Goal: Task Accomplishment & Management: Use online tool/utility

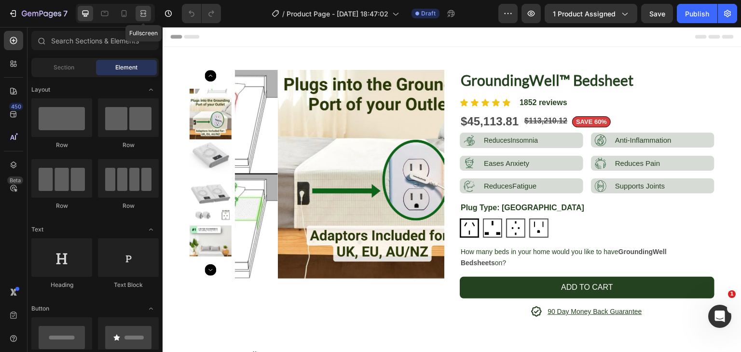
click at [147, 16] on icon at bounding box center [143, 14] width 10 height 10
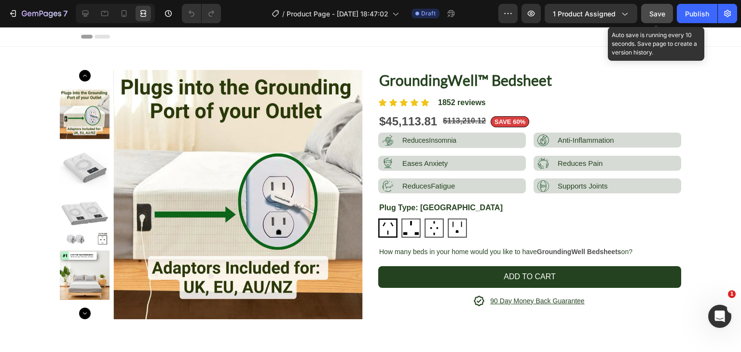
click at [650, 11] on span "Save" at bounding box center [658, 14] width 16 height 8
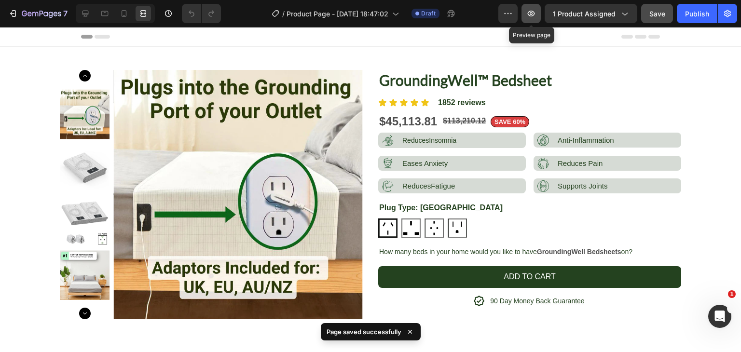
click at [531, 14] on icon "button" at bounding box center [531, 14] width 10 height 10
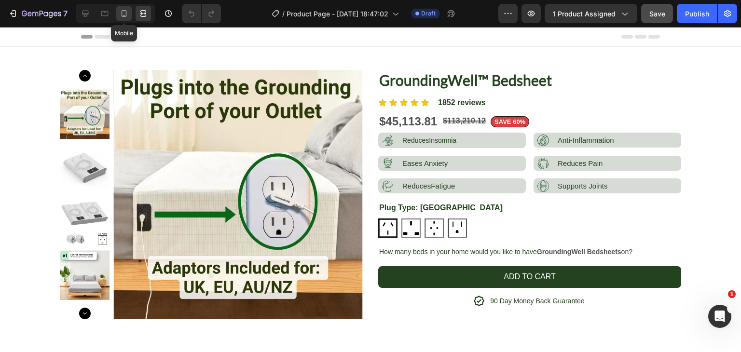
click at [129, 14] on div at bounding box center [123, 13] width 15 height 15
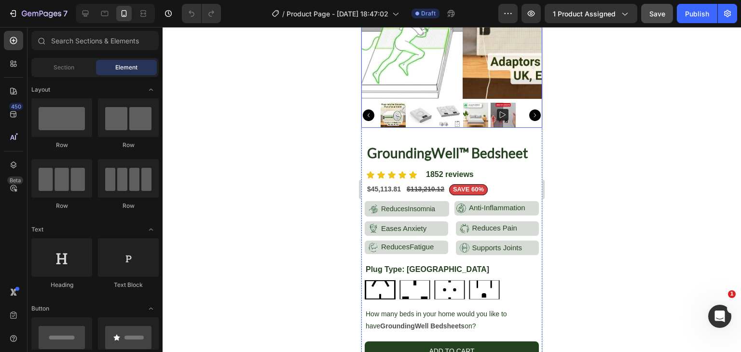
scroll to position [152, 0]
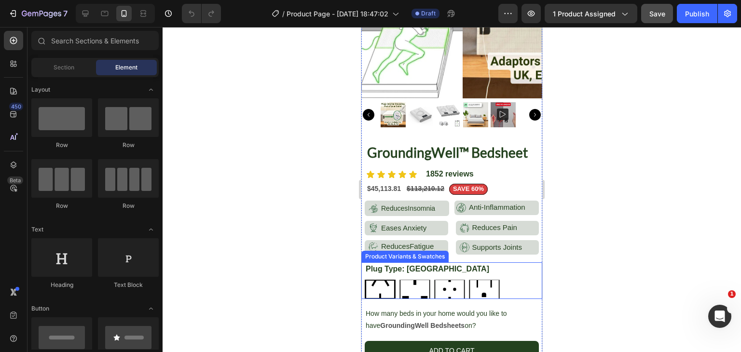
click at [392, 282] on img at bounding box center [380, 289] width 29 height 17
click at [365, 280] on input "[GEOGRAPHIC_DATA] [GEOGRAPHIC_DATA]" at bounding box center [364, 279] width 0 height 0
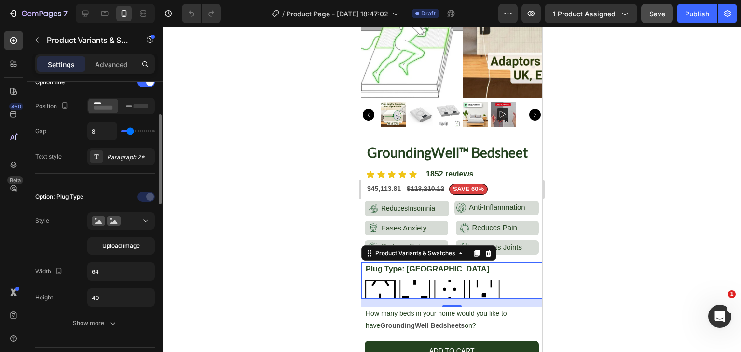
scroll to position [165, 0]
click at [115, 274] on input "64" at bounding box center [121, 270] width 67 height 17
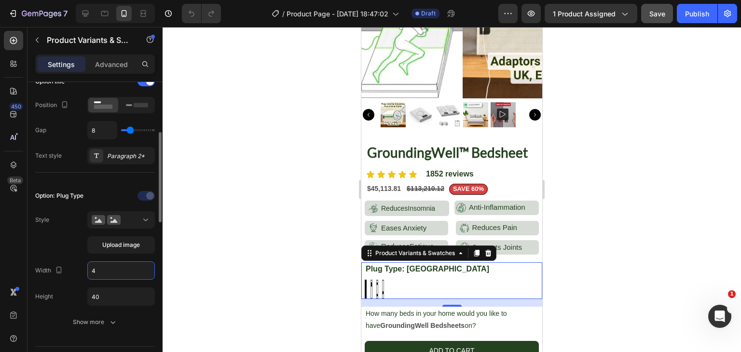
type input "40"
click at [290, 189] on div at bounding box center [452, 189] width 579 height 325
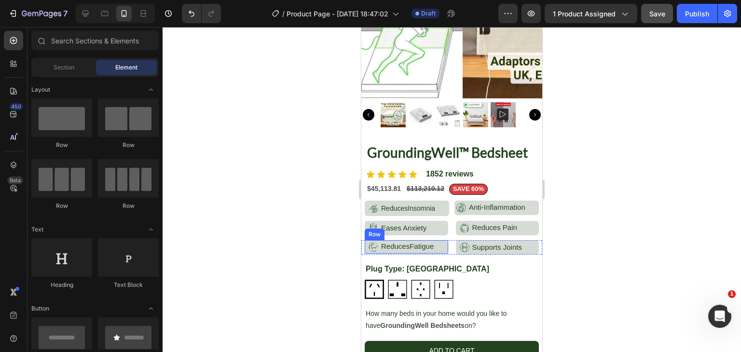
click at [436, 242] on div "Image ReducesFatigue Text Block Row" at bounding box center [406, 247] width 83 height 14
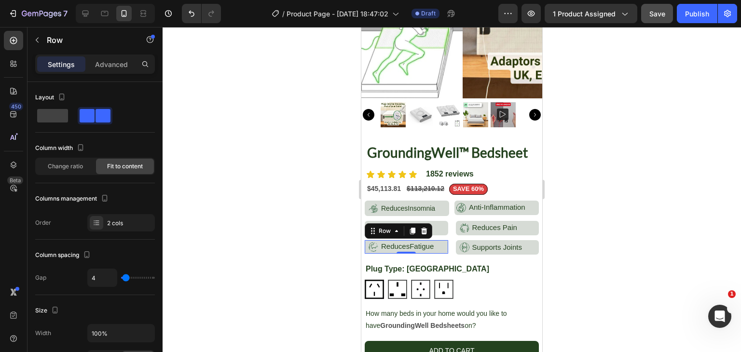
click at [585, 259] on div at bounding box center [452, 189] width 579 height 325
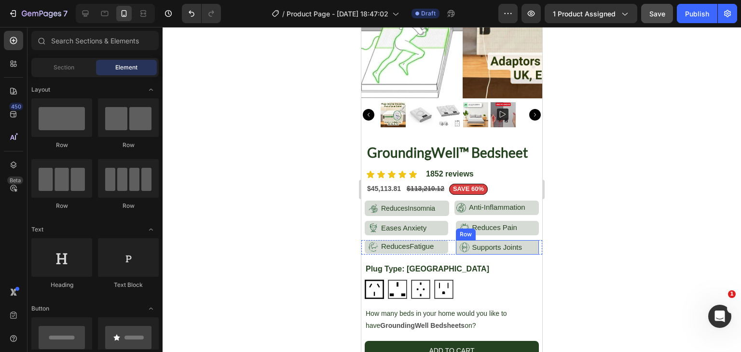
click at [521, 240] on div "Image Supports Joints Text Block Row" at bounding box center [497, 247] width 83 height 14
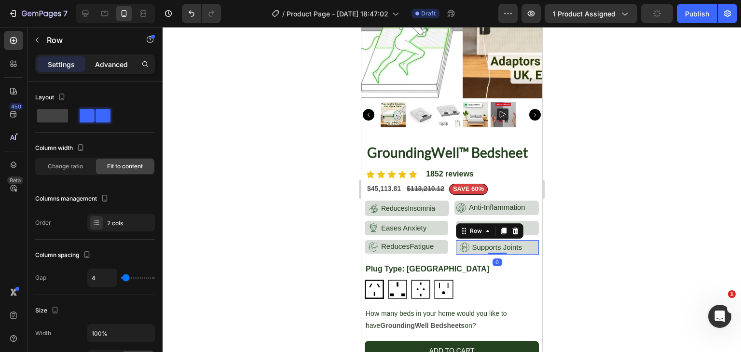
click at [105, 64] on p "Advanced" at bounding box center [111, 64] width 33 height 10
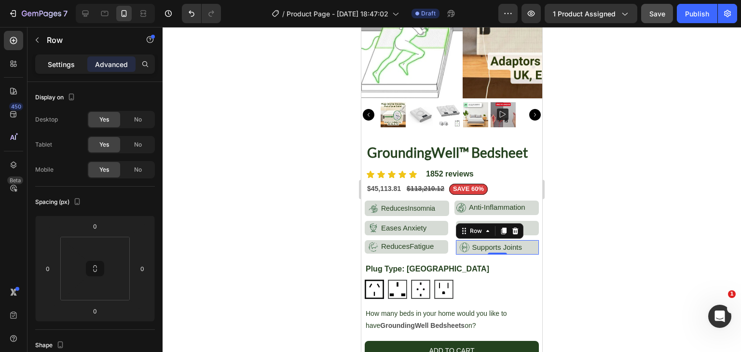
click at [69, 66] on p "Settings" at bounding box center [61, 64] width 27 height 10
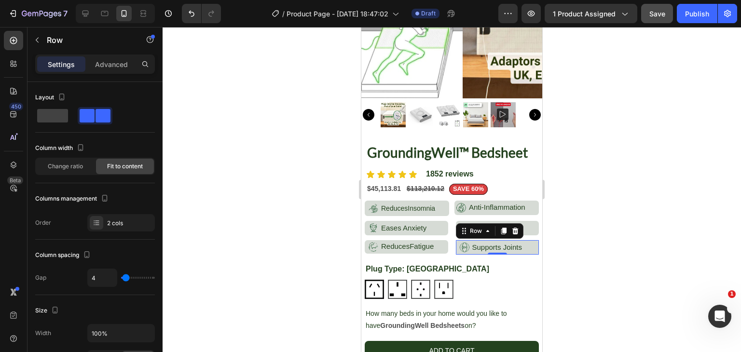
click at [329, 196] on div at bounding box center [452, 189] width 579 height 325
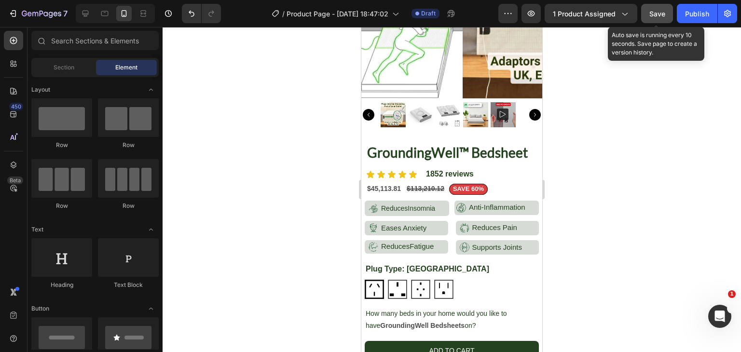
click at [656, 13] on span "Save" at bounding box center [658, 14] width 16 height 8
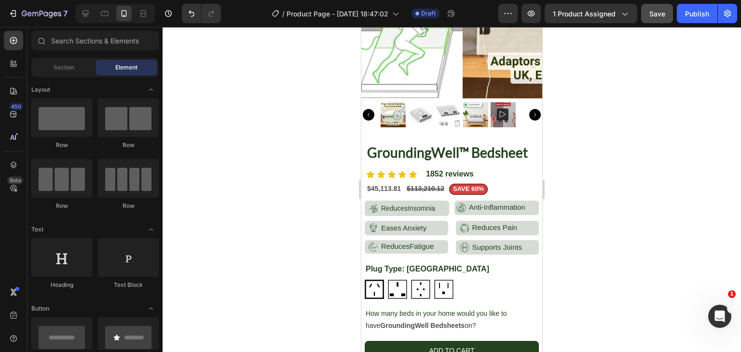
click at [621, 76] on div at bounding box center [452, 189] width 579 height 325
click at [484, 184] on button "SAVE 60%" at bounding box center [468, 189] width 39 height 11
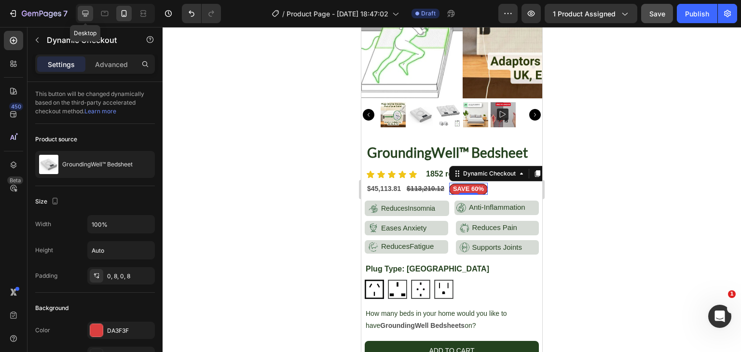
click at [90, 10] on div at bounding box center [85, 13] width 15 height 15
type input "13"
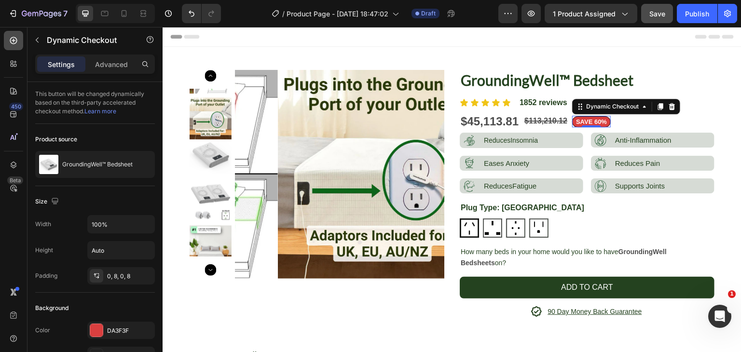
click at [8, 41] on div at bounding box center [13, 40] width 19 height 19
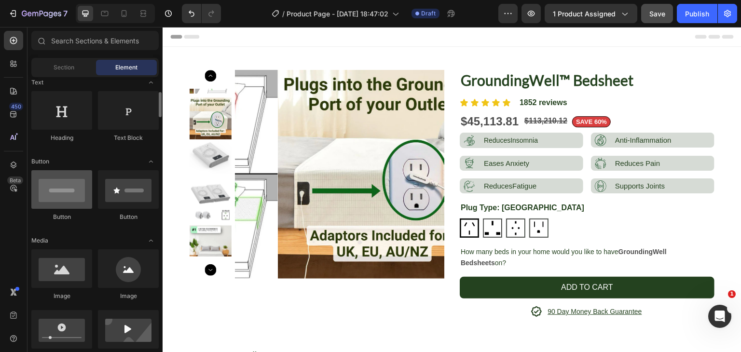
scroll to position [146, 0]
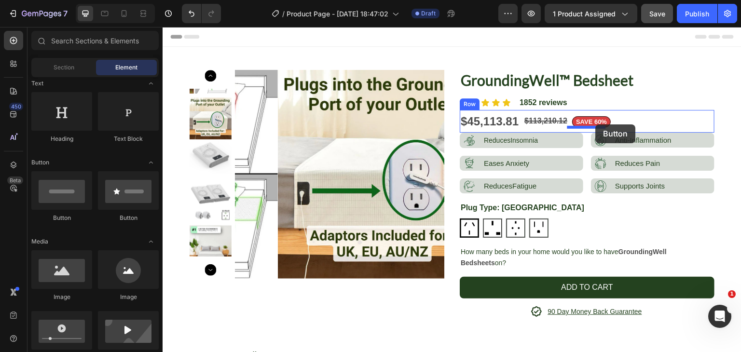
drag, startPoint x: 235, startPoint y: 217, endPoint x: 596, endPoint y: 125, distance: 372.1
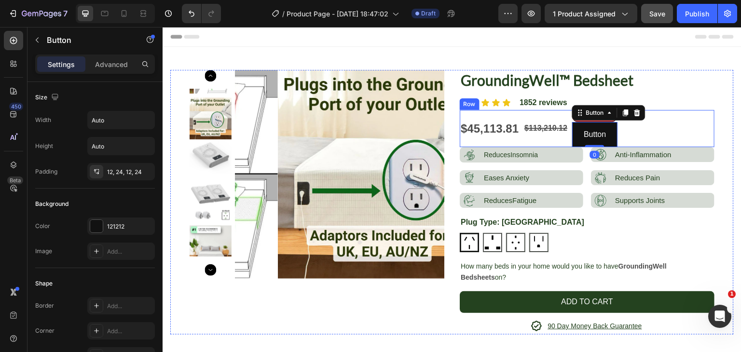
click at [656, 130] on div "$45,113.81 Product Price Product Price $113,210.12 Compare Price Compare Price …" at bounding box center [587, 128] width 255 height 37
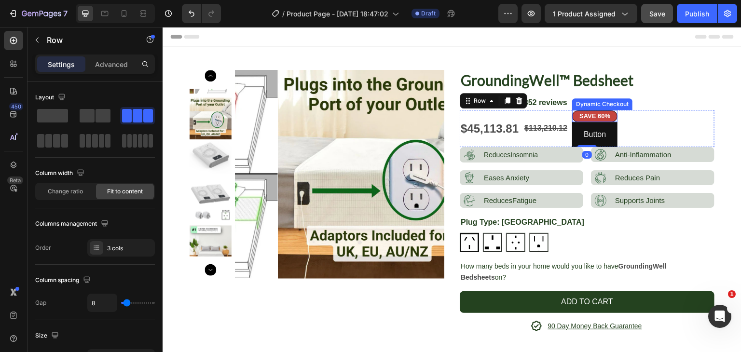
click at [609, 112] on button "SAVE 60%" at bounding box center [594, 116] width 45 height 11
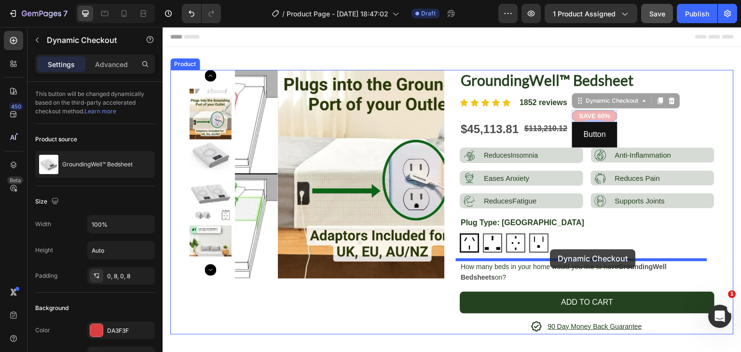
drag, startPoint x: 578, startPoint y: 103, endPoint x: 551, endPoint y: 249, distance: 149.2
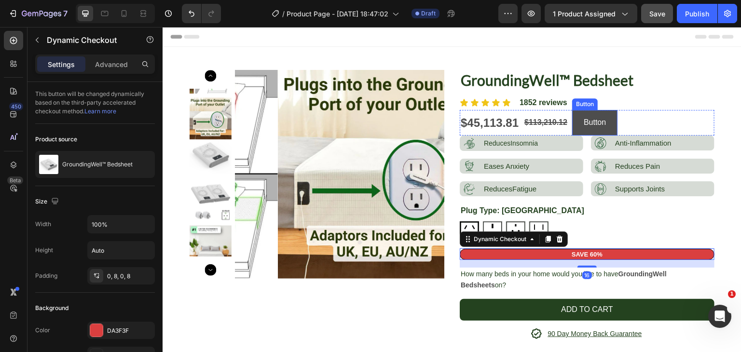
click at [608, 112] on button "Button" at bounding box center [594, 123] width 45 height 26
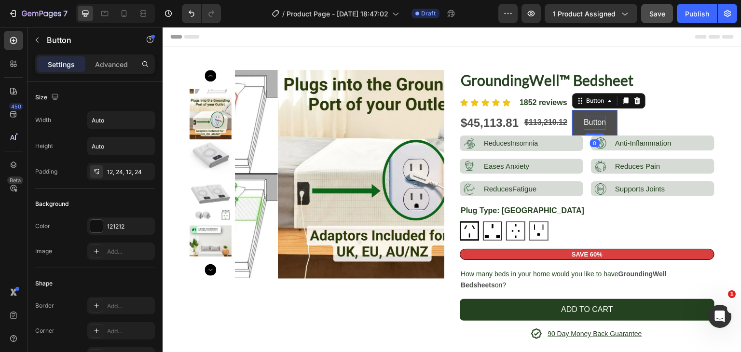
click at [590, 120] on p "Button" at bounding box center [595, 123] width 22 height 14
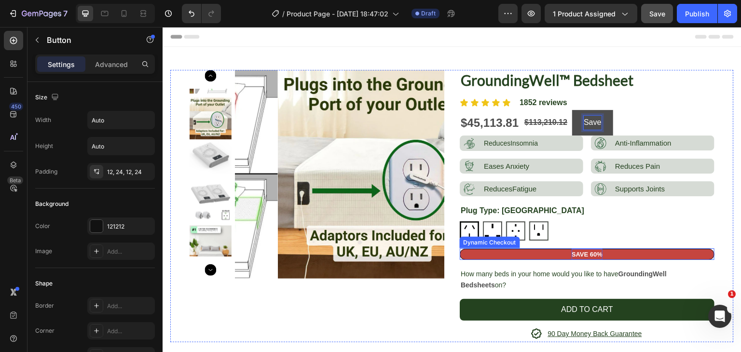
click at [588, 254] on strong "SAVE 60%" at bounding box center [587, 254] width 31 height 7
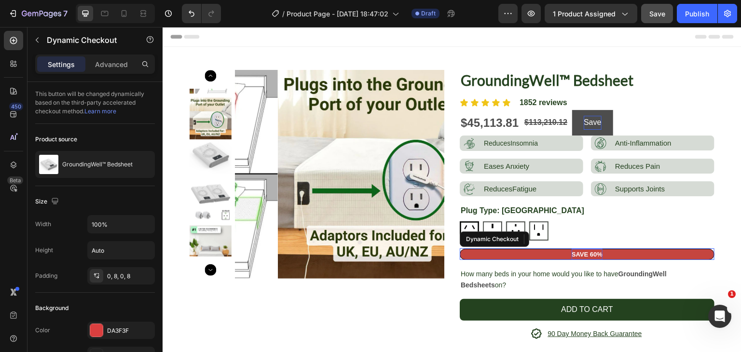
click at [588, 254] on strong "SAVE 60%" at bounding box center [587, 254] width 31 height 7
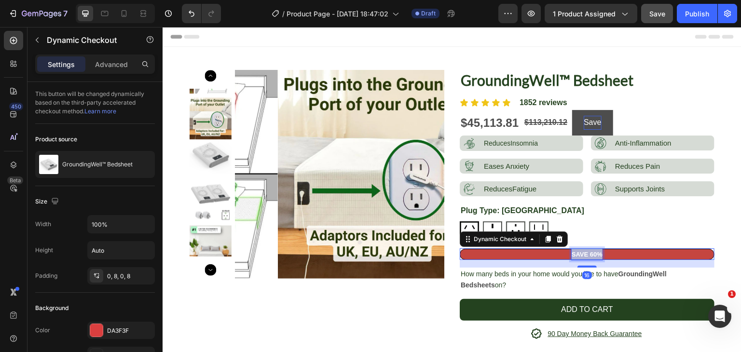
click at [588, 254] on strong "SAVE 60%" at bounding box center [587, 254] width 31 height 7
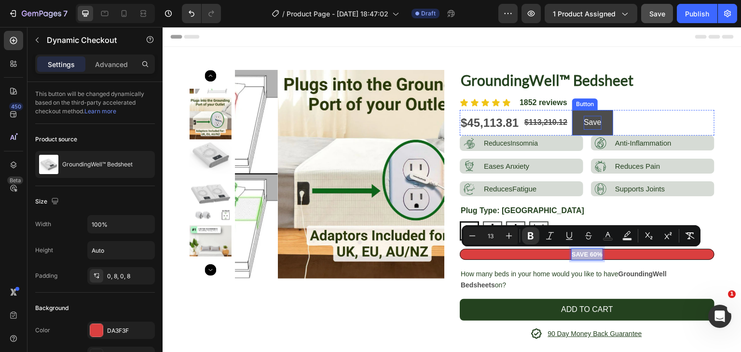
click at [591, 118] on p "Save" at bounding box center [592, 123] width 17 height 14
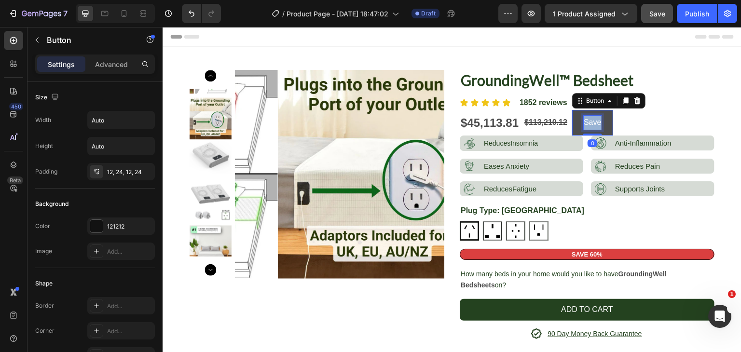
click at [591, 118] on p "Save" at bounding box center [592, 123] width 17 height 14
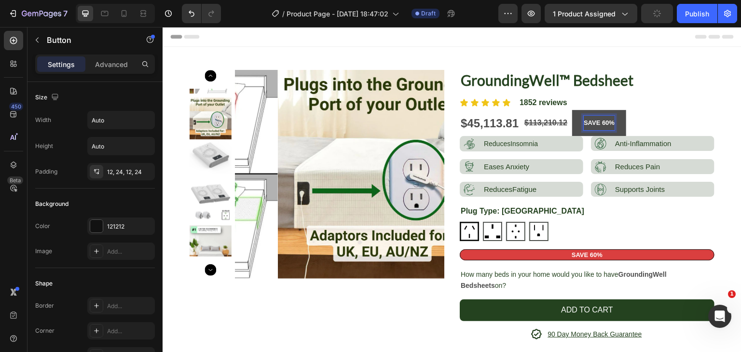
click at [600, 124] on strong "SAVE 60%" at bounding box center [599, 122] width 31 height 7
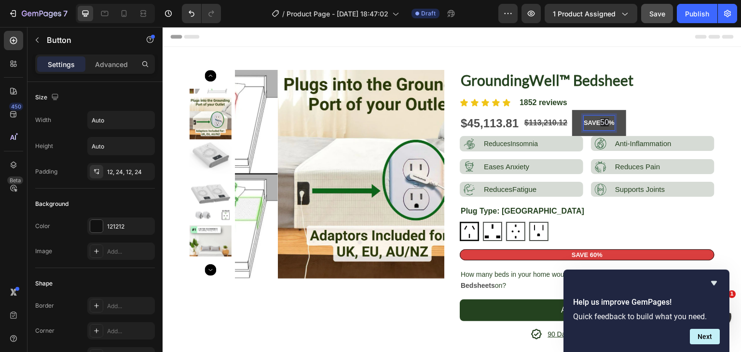
click at [586, 122] on strong "SAVE" at bounding box center [592, 122] width 16 height 7
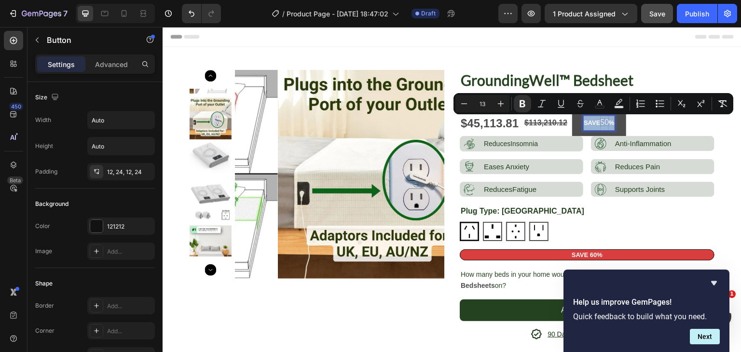
click at [609, 123] on strong "%" at bounding box center [612, 122] width 6 height 7
type input "16"
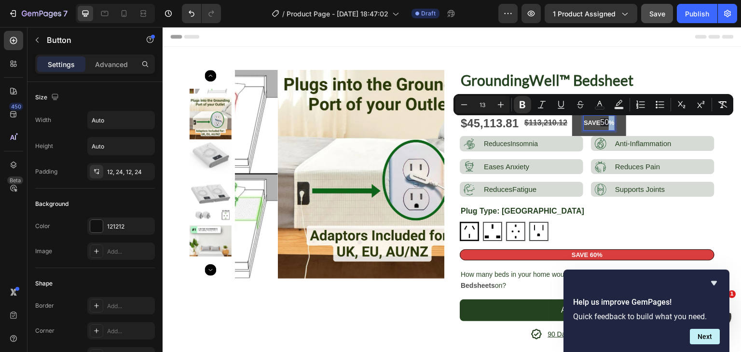
type input "16"
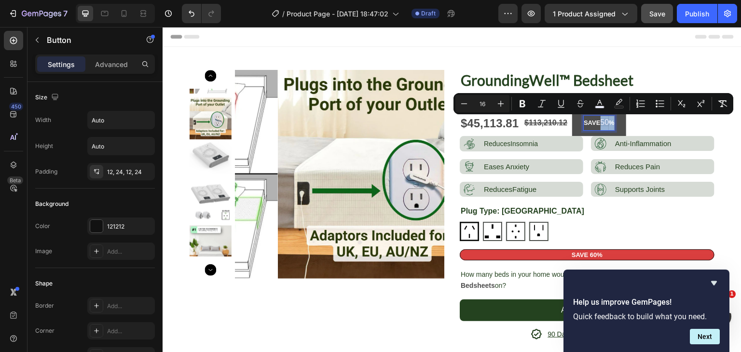
click at [603, 123] on p "SAVE 50 %" at bounding box center [599, 123] width 31 height 14
click at [467, 103] on icon "Editor contextual toolbar" at bounding box center [464, 104] width 10 height 10
click at [498, 103] on icon "Editor contextual toolbar" at bounding box center [501, 104] width 10 height 10
type input "15"
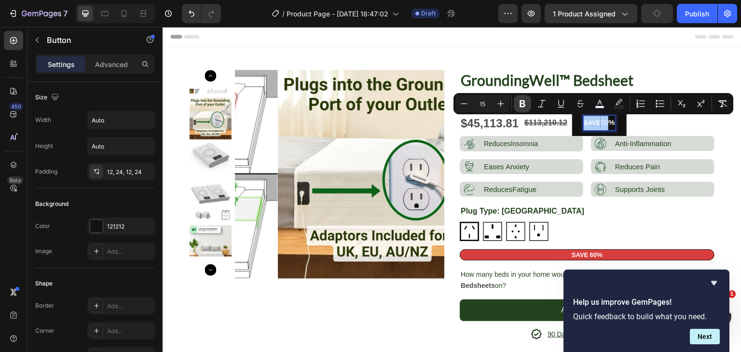
click at [526, 101] on icon "Editor contextual toolbar" at bounding box center [523, 104] width 10 height 10
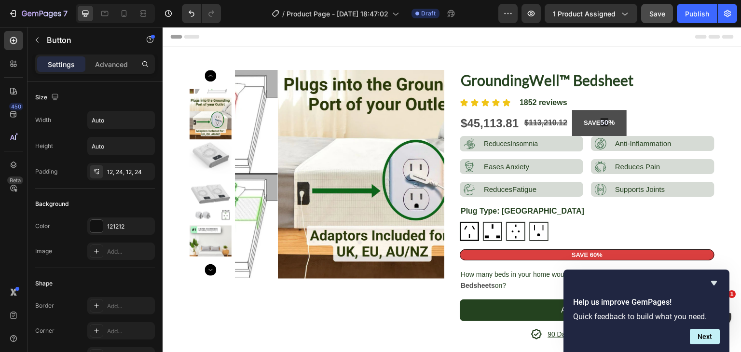
click at [620, 112] on button "SAVE 50 %" at bounding box center [599, 123] width 54 height 26
click at [577, 118] on button "SAVE 50 %" at bounding box center [599, 123] width 54 height 26
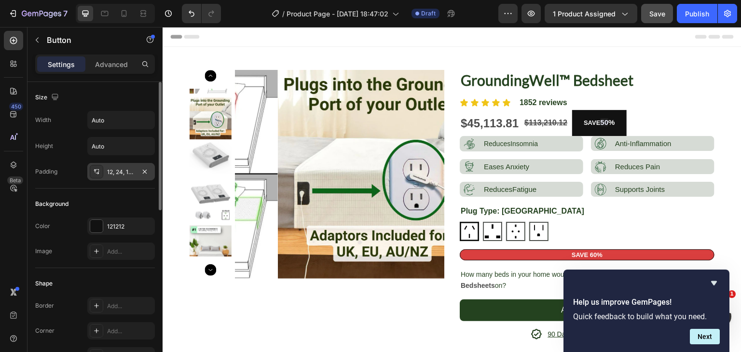
click at [117, 166] on div "12, 24, 12, 24" at bounding box center [121, 171] width 68 height 17
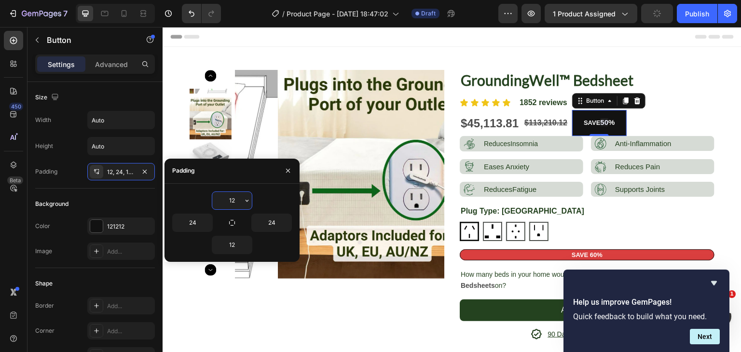
click at [239, 205] on input "12" at bounding box center [232, 200] width 40 height 17
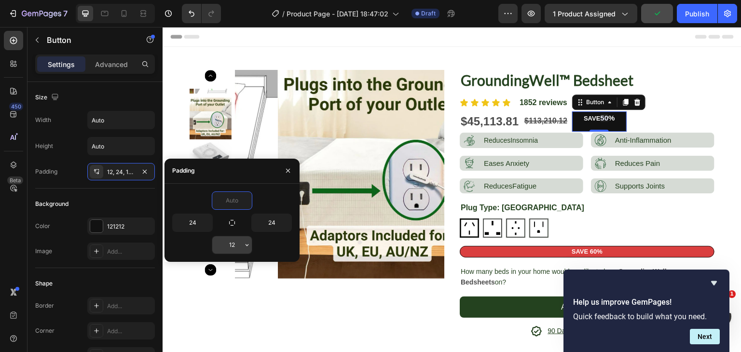
click at [240, 238] on input "12" at bounding box center [232, 244] width 40 height 17
type input "0"
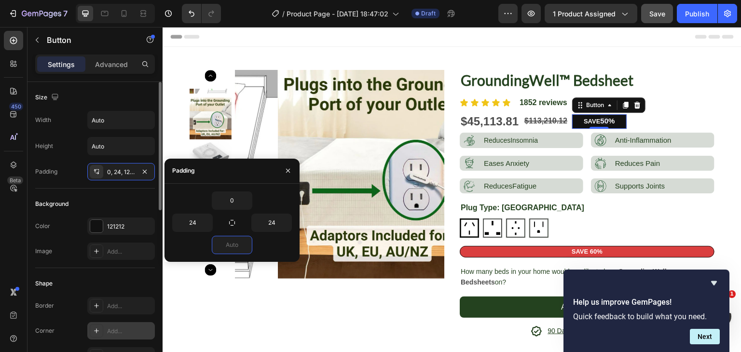
click at [121, 329] on div "Add..." at bounding box center [129, 331] width 45 height 9
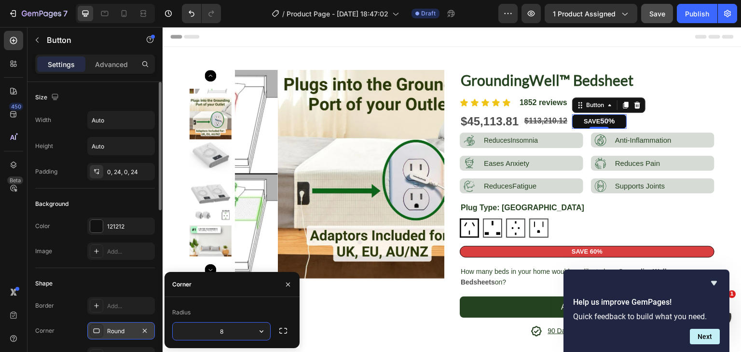
click at [212, 329] on input "8" at bounding box center [221, 331] width 97 height 17
click at [572, 120] on button "SAVE 50 %" at bounding box center [599, 121] width 54 height 14
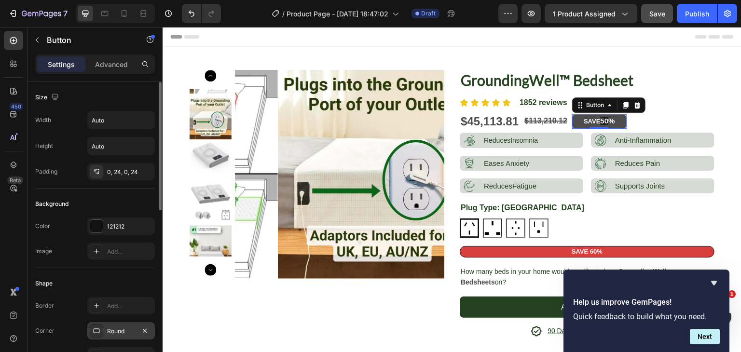
click at [572, 120] on button "SAVE 50 %" at bounding box center [599, 121] width 54 height 14
click at [118, 170] on div "0, 24, 0, 24" at bounding box center [121, 172] width 28 height 9
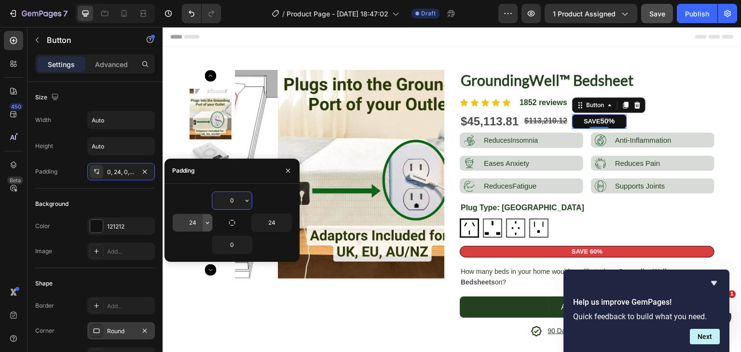
click at [205, 220] on icon "button" at bounding box center [208, 223] width 8 height 8
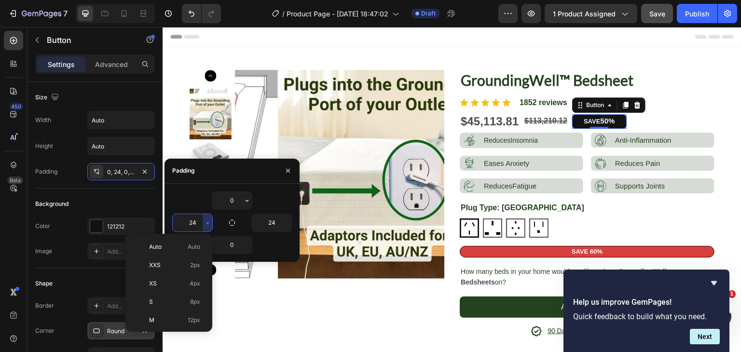
click at [199, 221] on input "24" at bounding box center [193, 222] width 40 height 17
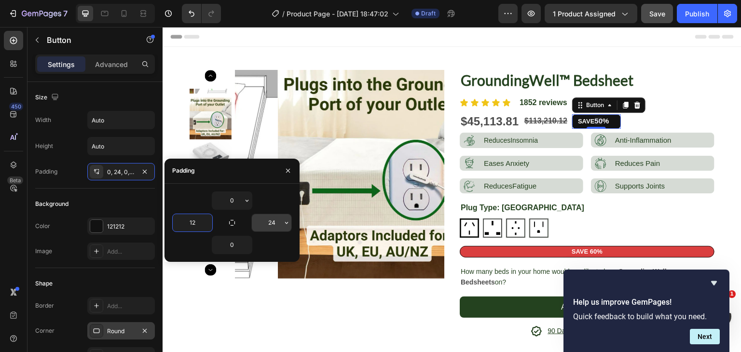
type input "12"
click at [277, 222] on input "24" at bounding box center [272, 222] width 40 height 17
type input "12"
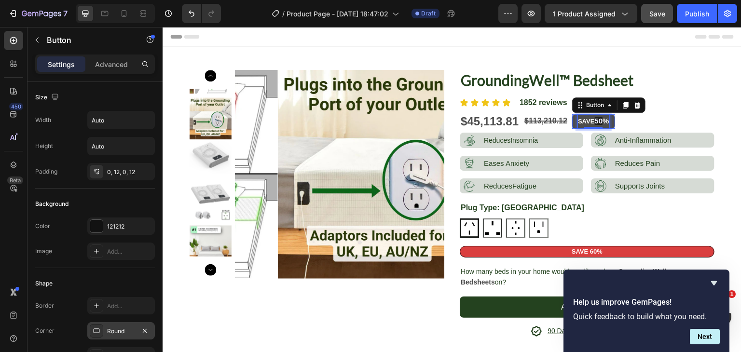
click at [586, 122] on strong "SAVE" at bounding box center [586, 121] width 16 height 7
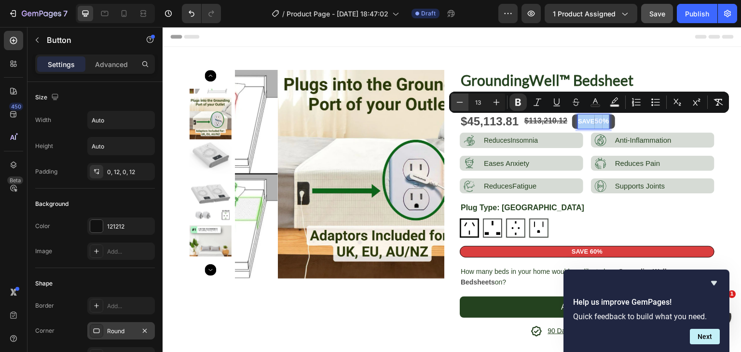
click at [459, 101] on icon "Editor contextual toolbar" at bounding box center [460, 102] width 10 height 10
click at [496, 98] on icon "Editor contextual toolbar" at bounding box center [497, 102] width 10 height 10
type input "13"
click at [602, 124] on strong "%" at bounding box center [605, 121] width 6 height 7
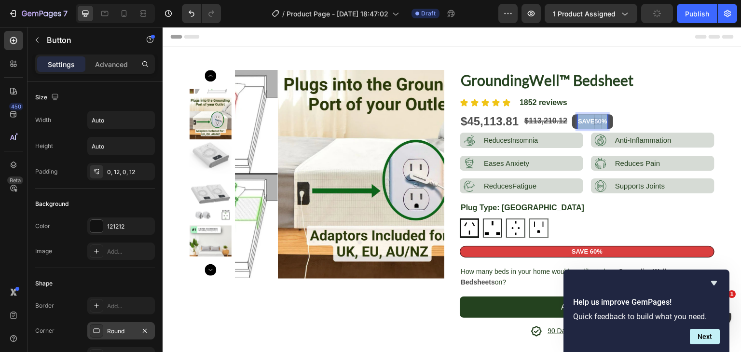
drag, startPoint x: 602, startPoint y: 124, endPoint x: 574, endPoint y: 124, distance: 28.0
click at [578, 124] on p "SAVE 50 %" at bounding box center [592, 121] width 29 height 14
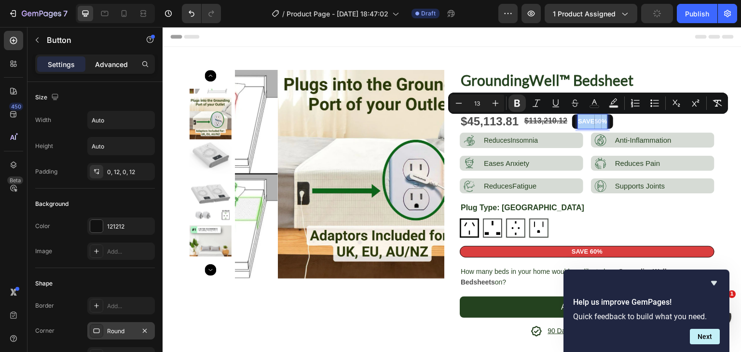
click at [102, 66] on p "Advanced" at bounding box center [111, 64] width 33 height 10
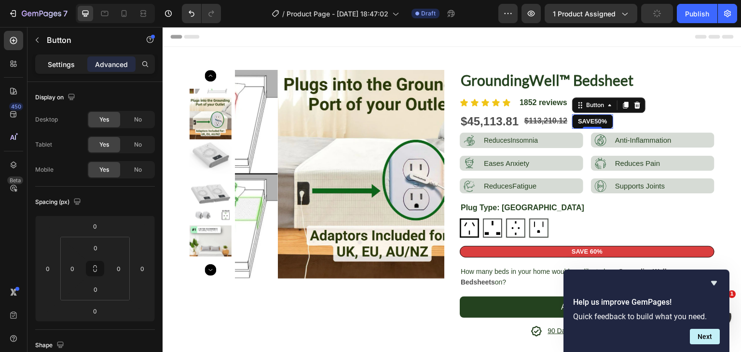
click at [70, 64] on p "Settings" at bounding box center [61, 64] width 27 height 10
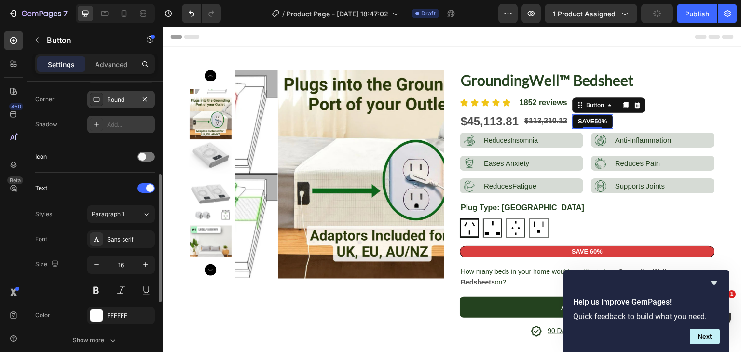
scroll to position [235, 0]
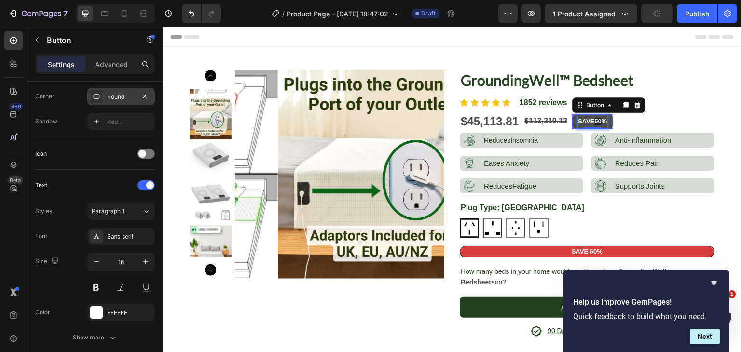
click at [584, 121] on strong "SAVE" at bounding box center [586, 121] width 16 height 7
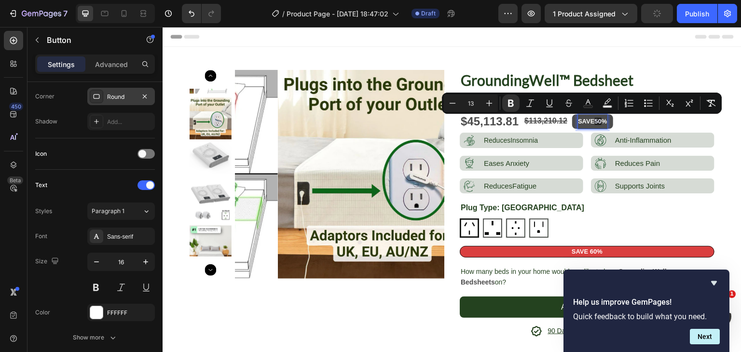
click at [586, 121] on strong "SAVE" at bounding box center [586, 121] width 16 height 7
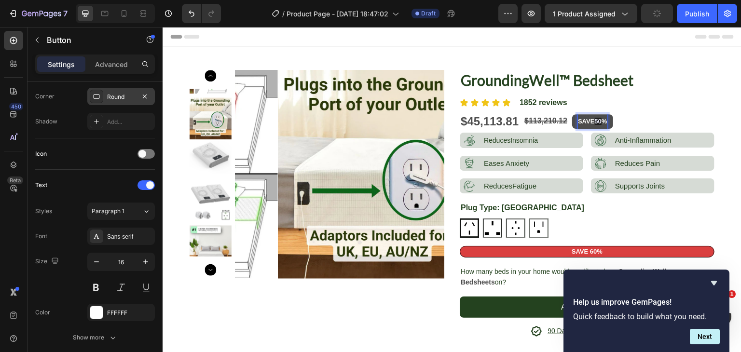
click at [586, 121] on strong "SAVE" at bounding box center [586, 121] width 16 height 7
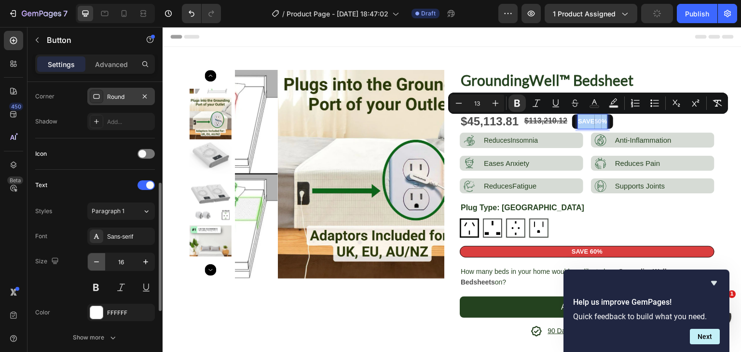
click at [97, 259] on icon "button" at bounding box center [97, 262] width 10 height 10
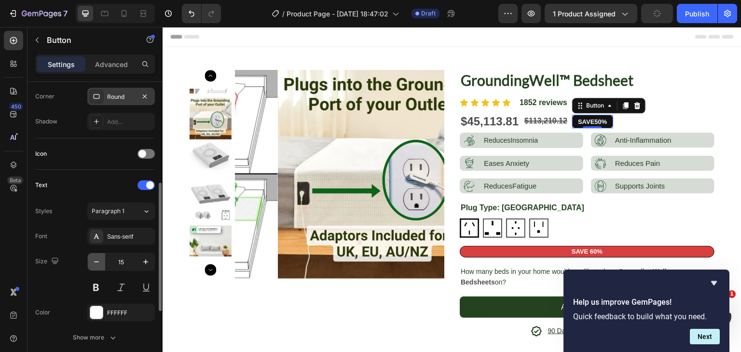
click at [97, 259] on icon "button" at bounding box center [97, 262] width 10 height 10
type input "14"
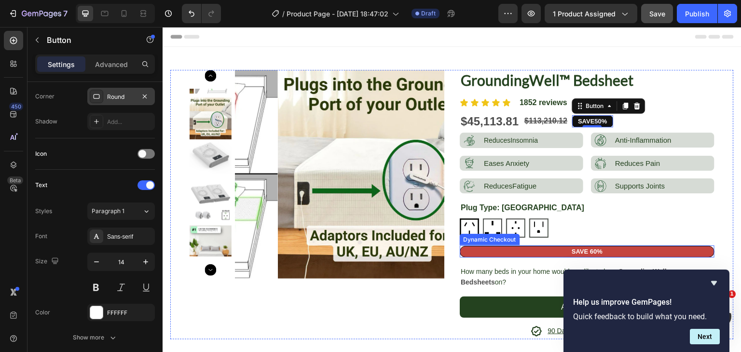
click at [516, 249] on button "SAVE 60%" at bounding box center [587, 251] width 255 height 11
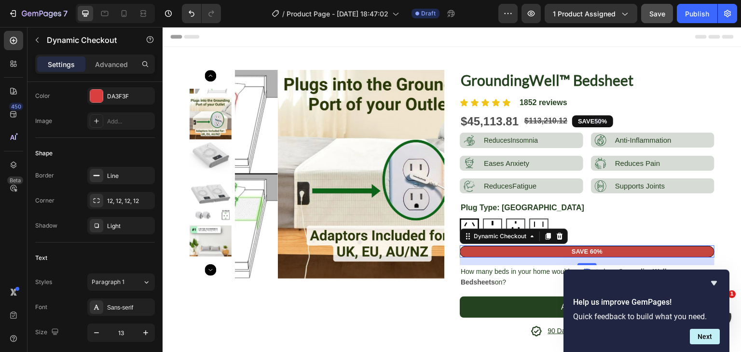
scroll to position [0, 0]
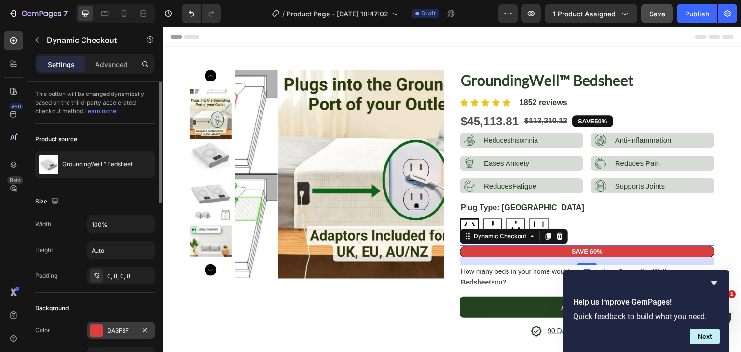
click at [115, 332] on div "DA3F3F" at bounding box center [121, 331] width 28 height 9
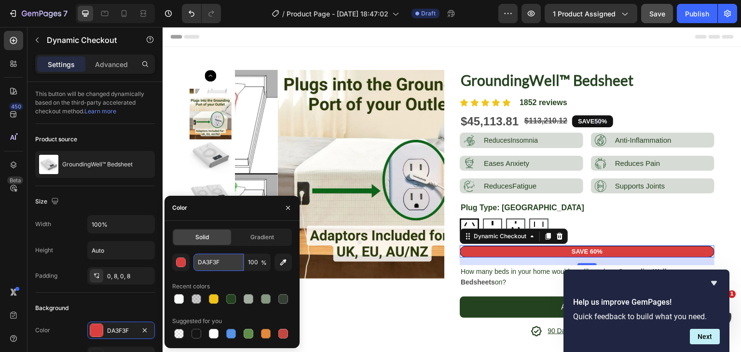
click at [225, 263] on input "DA3F3F" at bounding box center [219, 262] width 50 height 17
click at [572, 121] on button "SAVE 50 %" at bounding box center [592, 121] width 41 height 12
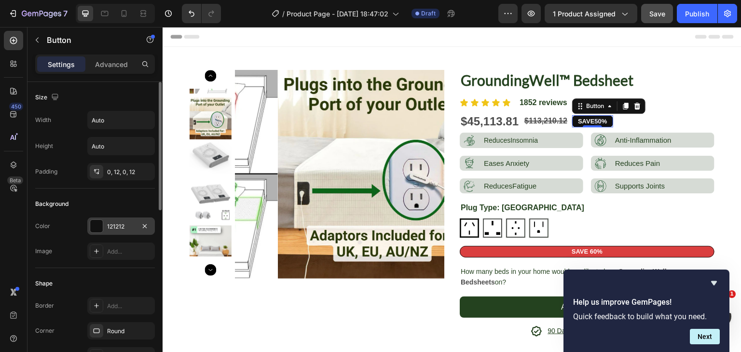
click at [100, 225] on div at bounding box center [96, 226] width 13 height 13
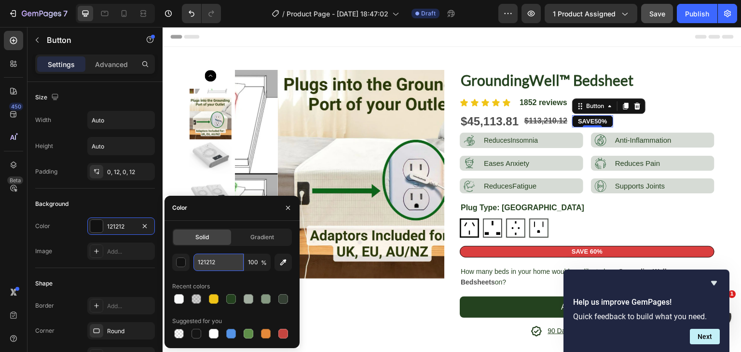
click at [207, 264] on input "121212" at bounding box center [219, 262] width 50 height 17
paste input "DA3F3F"
type input "DA3F3F"
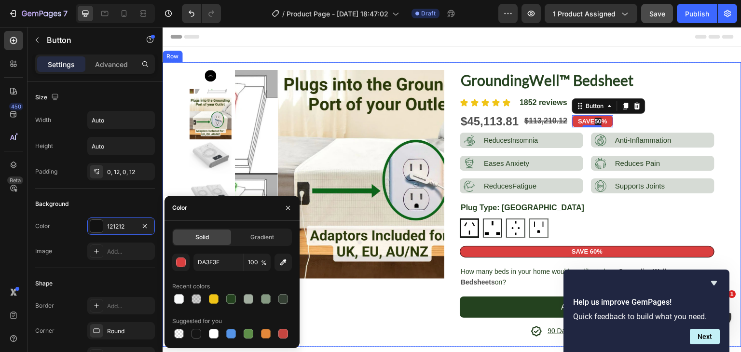
click at [166, 160] on div "Product Images GroundingWell™ Bedsheet Product Title Icon Icon Icon Icon Icon I…" at bounding box center [452, 204] width 579 height 285
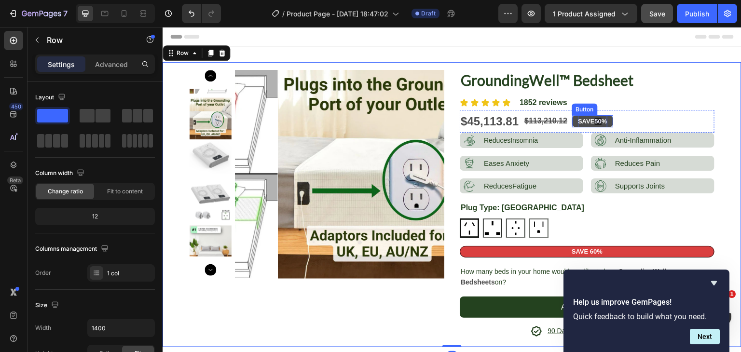
click at [596, 120] on strong "50" at bounding box center [598, 121] width 7 height 7
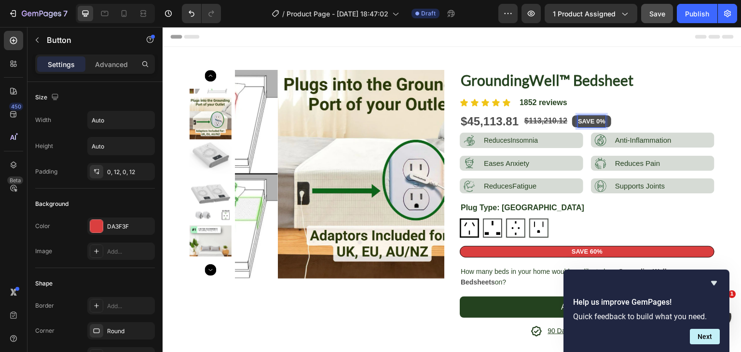
click at [591, 121] on strong "SAVE 0%" at bounding box center [592, 121] width 28 height 7
click at [572, 120] on button "SAVE 50%" at bounding box center [593, 121] width 42 height 12
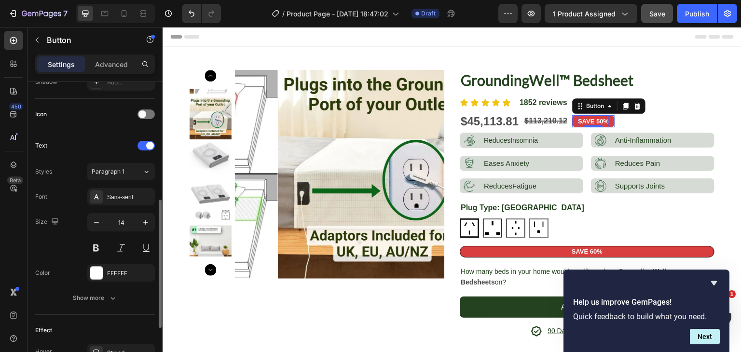
scroll to position [274, 0]
click at [109, 290] on button "Show more" at bounding box center [95, 298] width 120 height 17
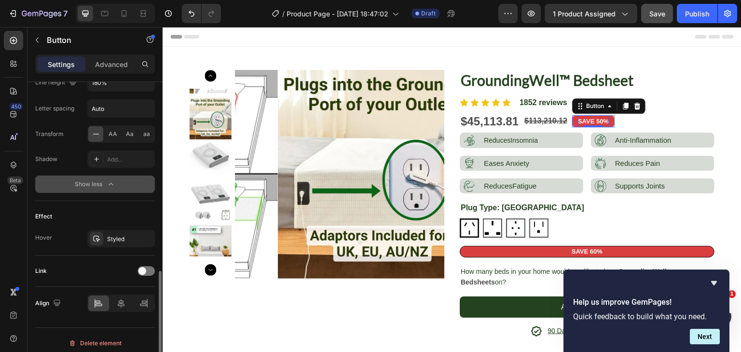
scroll to position [517, 0]
click at [113, 226] on div "Effect Hover Styled" at bounding box center [95, 227] width 120 height 55
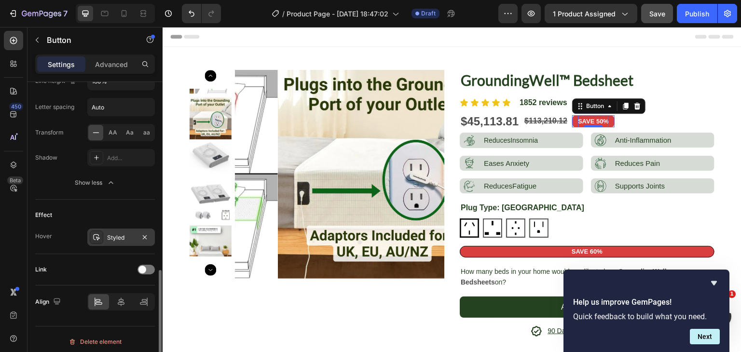
click at [112, 235] on div "Styled" at bounding box center [121, 238] width 28 height 9
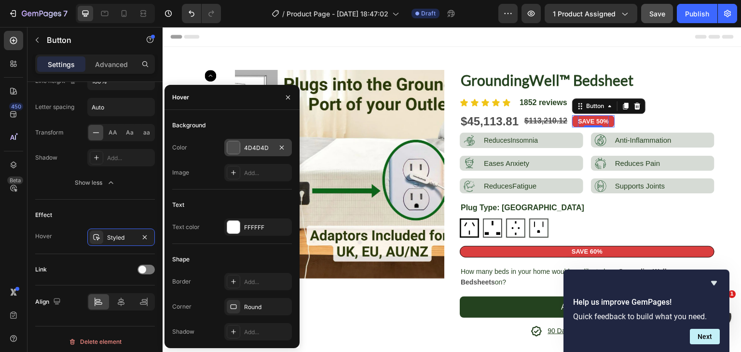
click at [234, 151] on div at bounding box center [233, 147] width 13 height 13
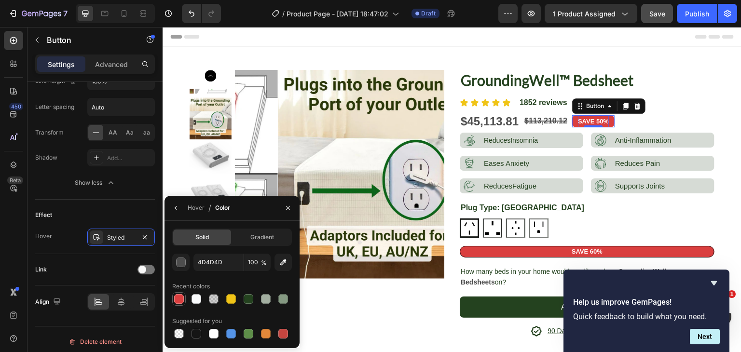
click at [180, 294] on div at bounding box center [179, 299] width 10 height 10
type input "DA3F3F"
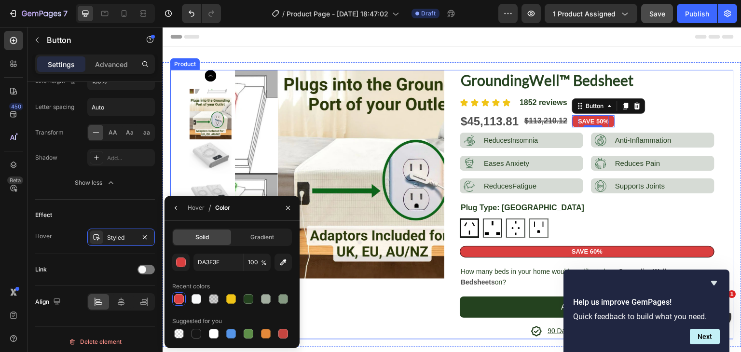
click at [728, 74] on div "Product Images GroundingWell™ Bedsheet Product Title Icon Icon Icon Icon Icon I…" at bounding box center [452, 204] width 579 height 285
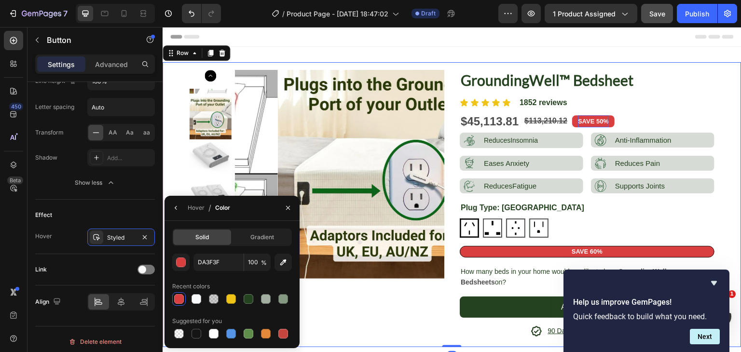
scroll to position [0, 0]
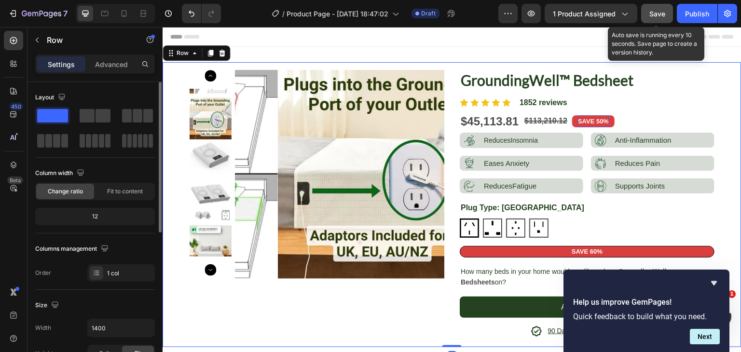
click at [654, 13] on span "Save" at bounding box center [658, 14] width 16 height 8
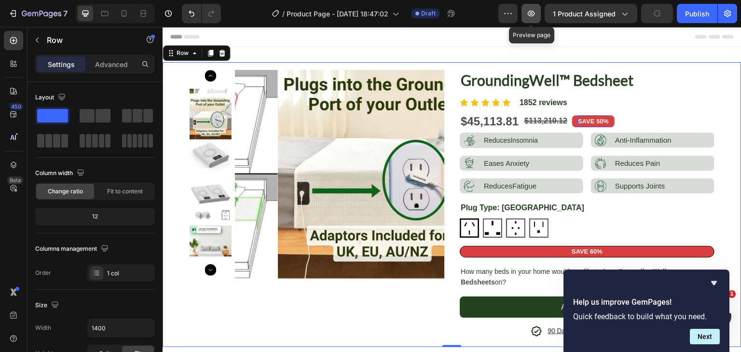
click at [535, 16] on icon "button" at bounding box center [531, 14] width 10 height 10
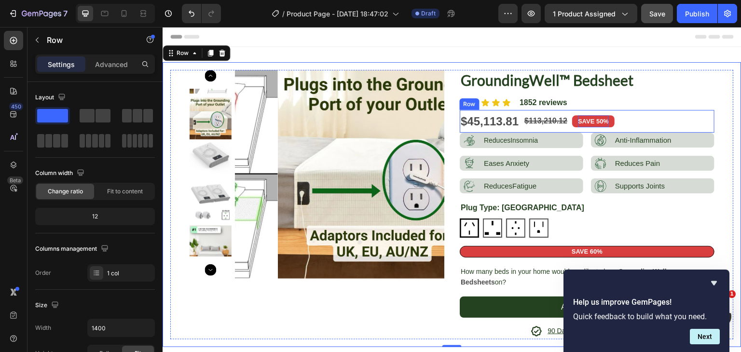
click at [623, 123] on div "$45,113.81 Product Price Product Price $113,210.12 Compare Price Compare Price …" at bounding box center [587, 121] width 255 height 23
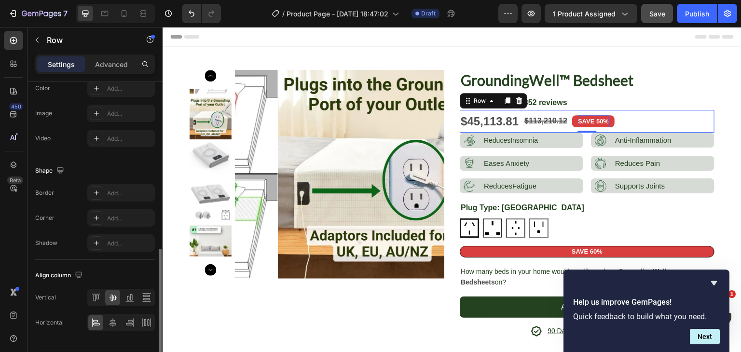
scroll to position [383, 0]
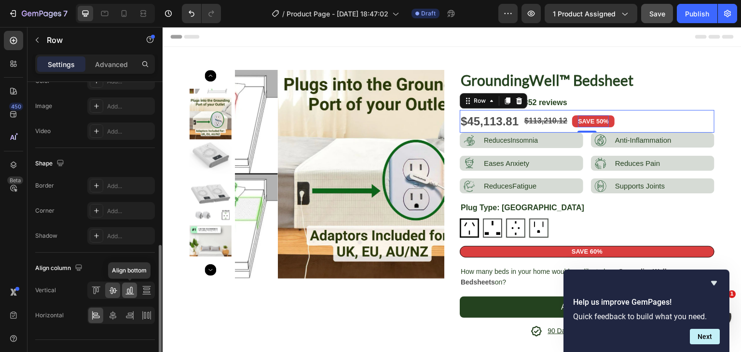
click at [129, 292] on icon at bounding box center [130, 291] width 10 height 10
click at [107, 286] on div at bounding box center [112, 290] width 15 height 15
click at [114, 312] on icon at bounding box center [113, 315] width 7 height 9
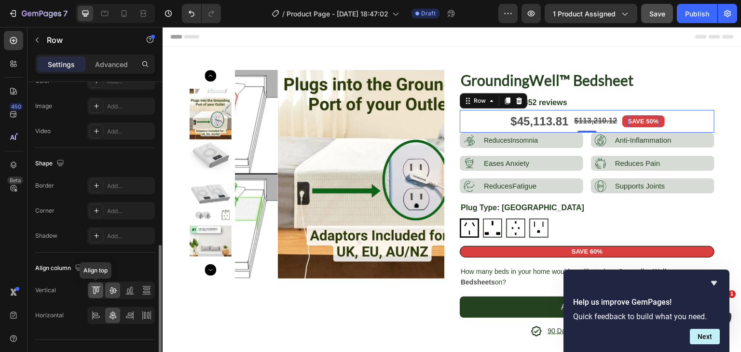
click at [96, 292] on icon at bounding box center [96, 291] width 10 height 10
click at [114, 292] on icon at bounding box center [113, 291] width 10 height 10
click at [99, 313] on icon at bounding box center [96, 316] width 10 height 10
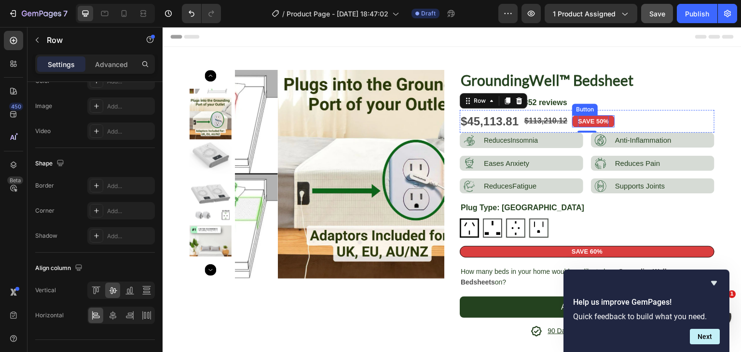
click at [608, 118] on button "SAVE 50%" at bounding box center [593, 121] width 42 height 12
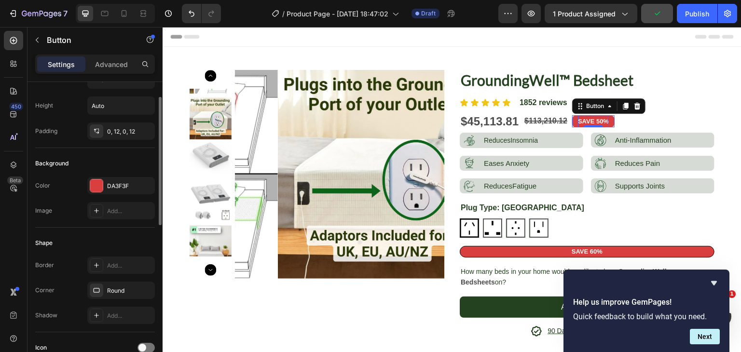
scroll to position [39, 0]
click at [585, 123] on strong "SAVE 50%" at bounding box center [593, 121] width 31 height 7
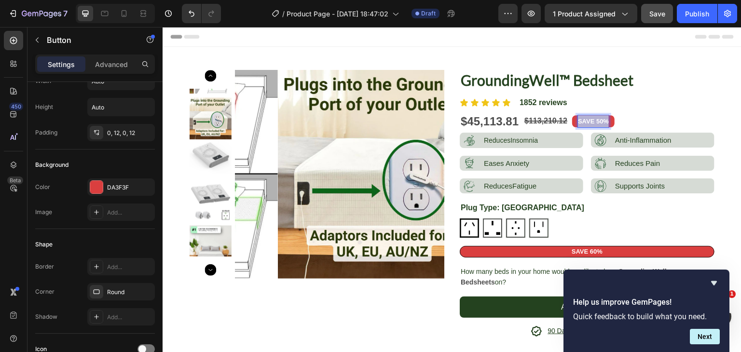
click at [585, 123] on strong "SAVE 50%" at bounding box center [593, 121] width 31 height 7
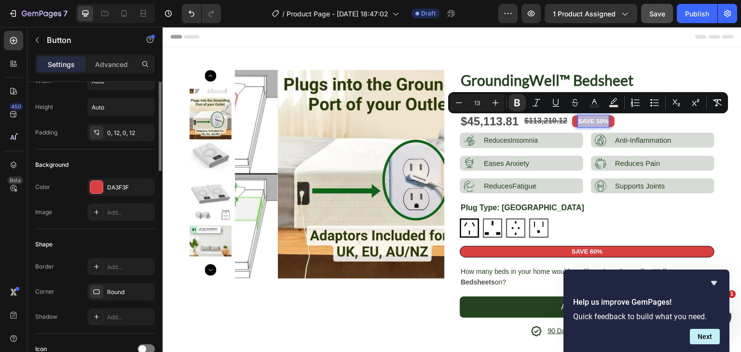
scroll to position [0, 0]
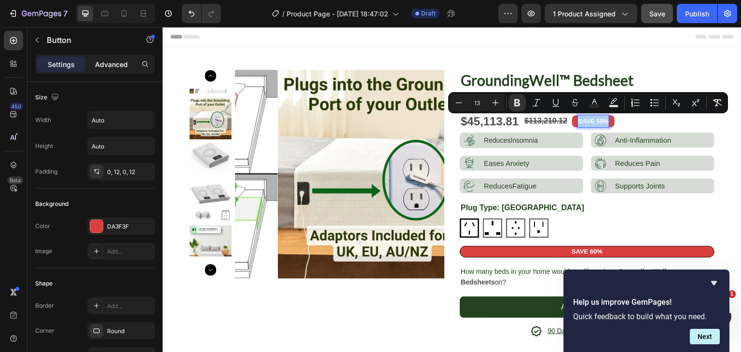
click at [106, 67] on p "Advanced" at bounding box center [111, 64] width 33 height 10
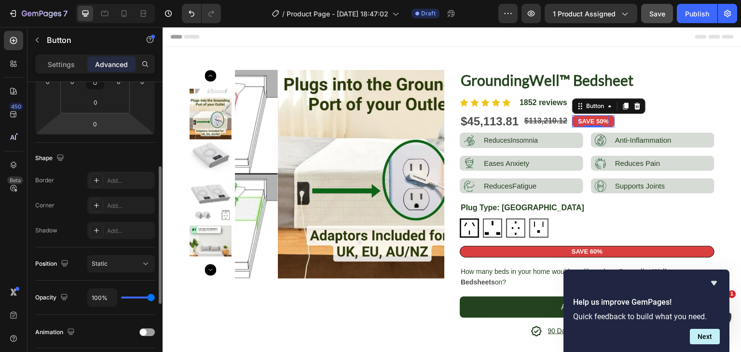
scroll to position [187, 0]
click at [71, 69] on p "Settings" at bounding box center [61, 64] width 27 height 10
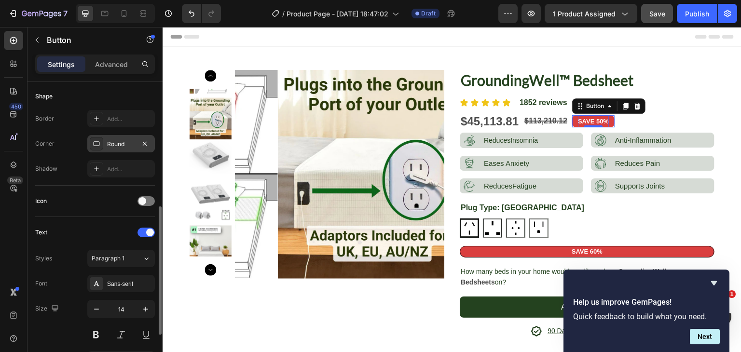
scroll to position [317, 0]
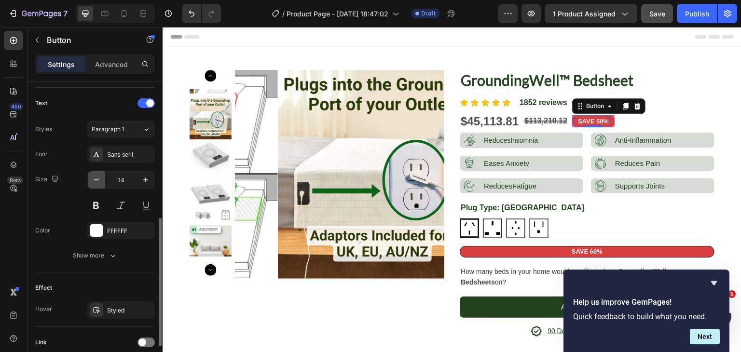
click at [98, 175] on icon "button" at bounding box center [97, 180] width 10 height 10
type input "13"
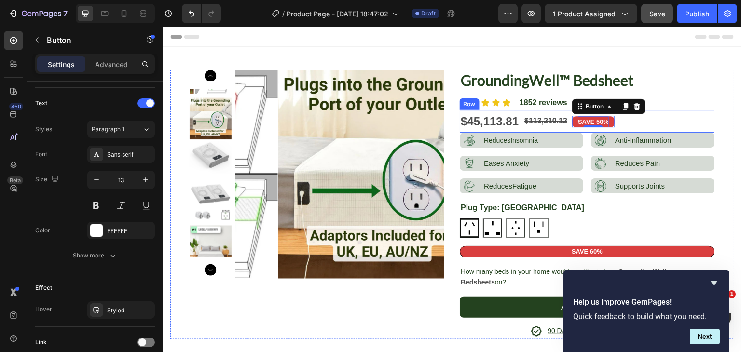
click at [688, 116] on div "$45,113.81 Product Price Product Price $113,210.12 Compare Price Compare Price …" at bounding box center [587, 121] width 255 height 23
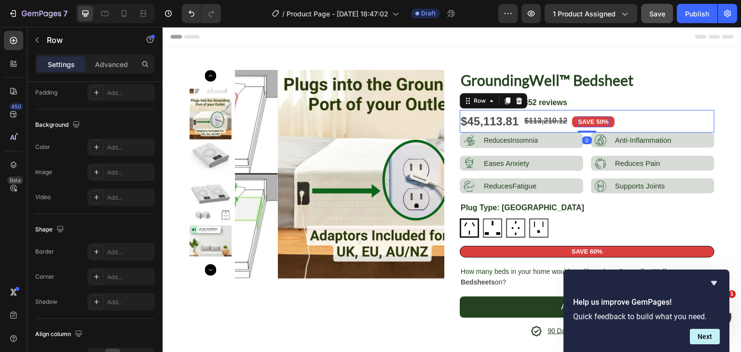
scroll to position [0, 0]
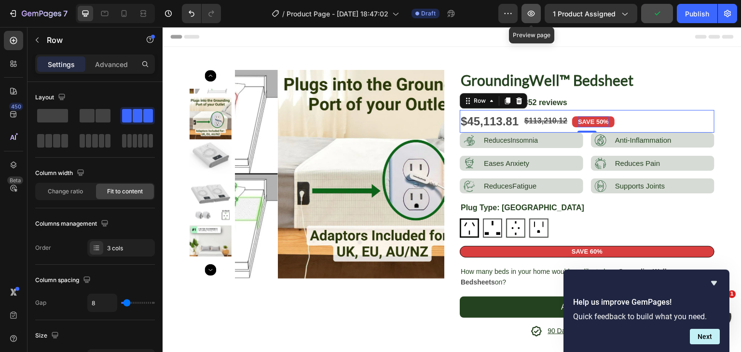
click at [536, 11] on icon "button" at bounding box center [531, 14] width 10 height 10
click at [572, 121] on button "SAVE 50%" at bounding box center [593, 121] width 42 height 11
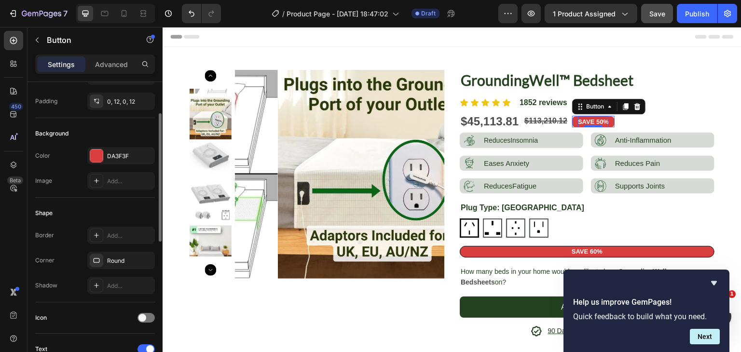
scroll to position [69, 0]
click at [111, 106] on div "0, 12, 0, 12" at bounding box center [121, 102] width 28 height 9
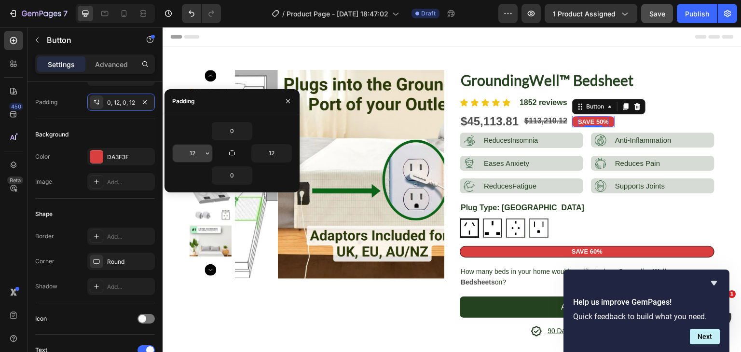
click at [197, 153] on input "12" at bounding box center [193, 153] width 40 height 17
type input "10"
click at [268, 151] on input "12" at bounding box center [272, 153] width 40 height 17
type input "10"
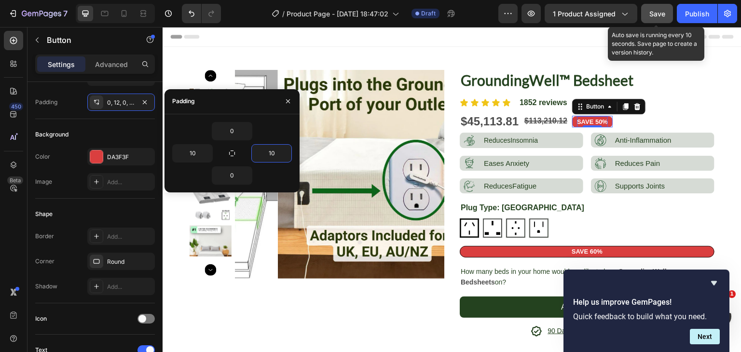
click at [660, 14] on span "Save" at bounding box center [658, 14] width 16 height 8
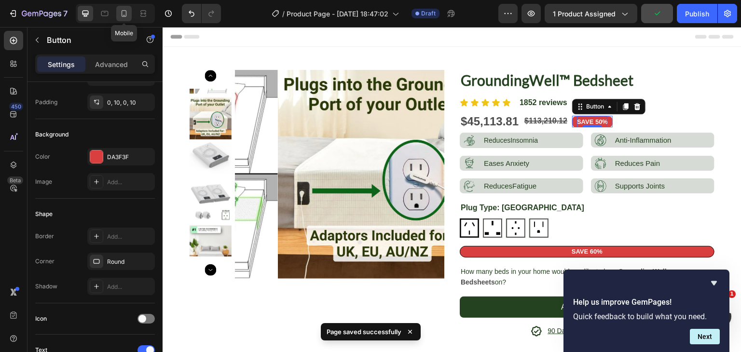
click at [124, 13] on icon at bounding box center [124, 14] width 10 height 10
type input "14"
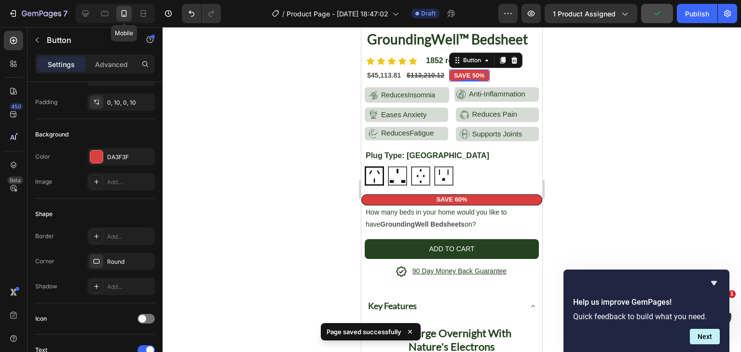
scroll to position [266, 0]
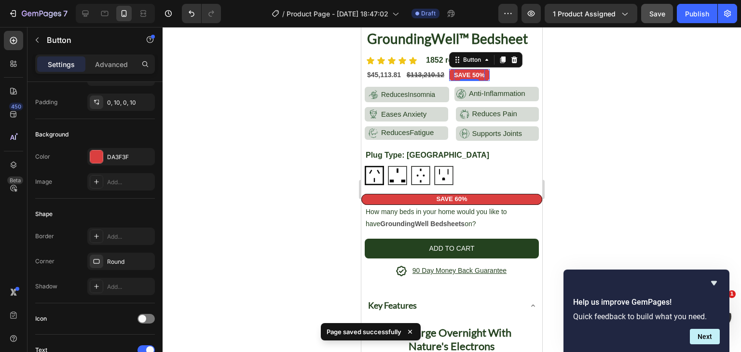
click at [667, 116] on div at bounding box center [452, 189] width 579 height 325
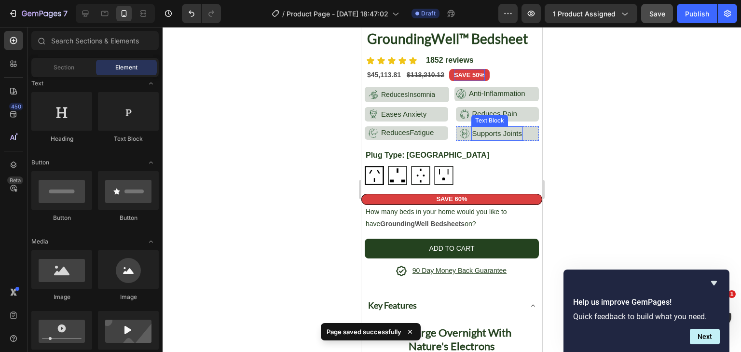
scroll to position [180, 0]
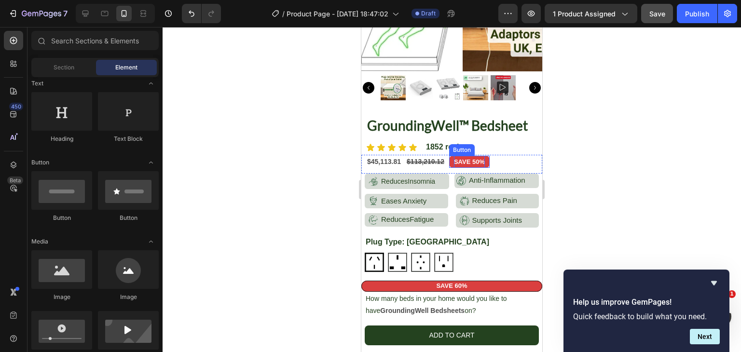
click at [449, 156] on button "SAVE 50%" at bounding box center [469, 162] width 41 height 12
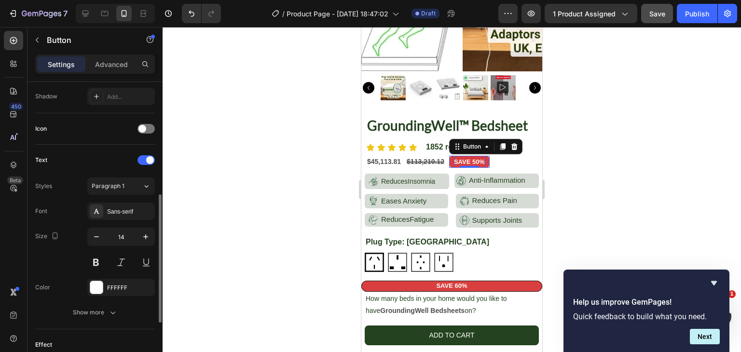
scroll to position [261, 0]
click at [98, 235] on icon "button" at bounding box center [96, 235] width 5 height 1
type input "13"
click at [242, 116] on div at bounding box center [452, 189] width 579 height 325
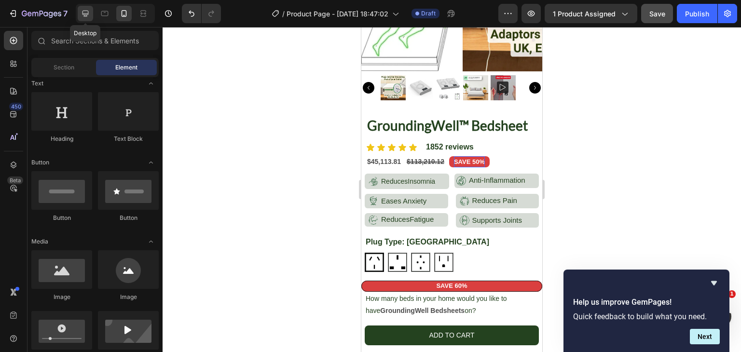
click at [88, 10] on icon at bounding box center [86, 14] width 10 height 10
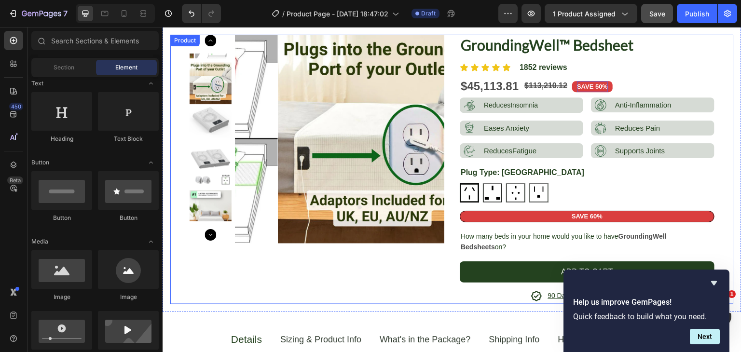
scroll to position [35, 0]
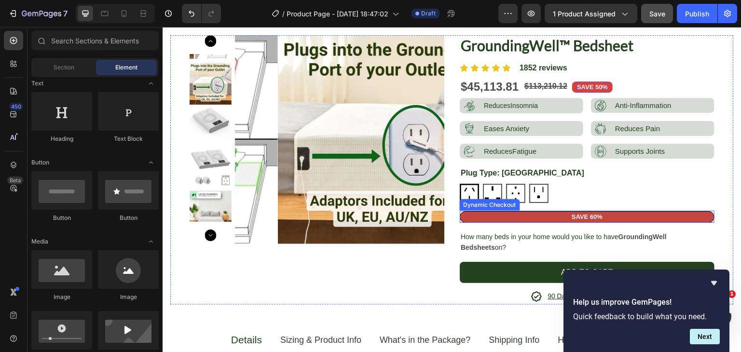
click at [534, 215] on button "SAVE 60%" at bounding box center [587, 216] width 255 height 11
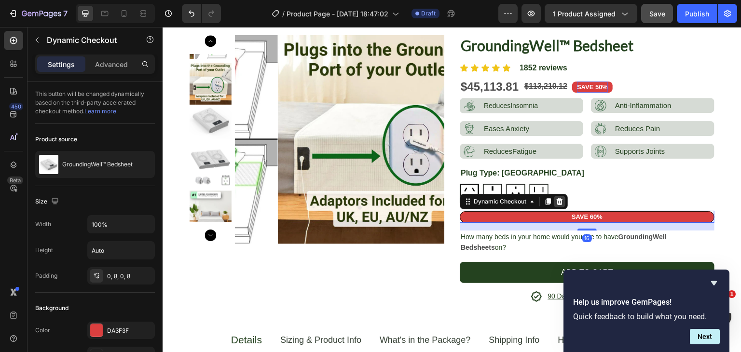
click at [556, 202] on icon at bounding box center [560, 202] width 8 height 8
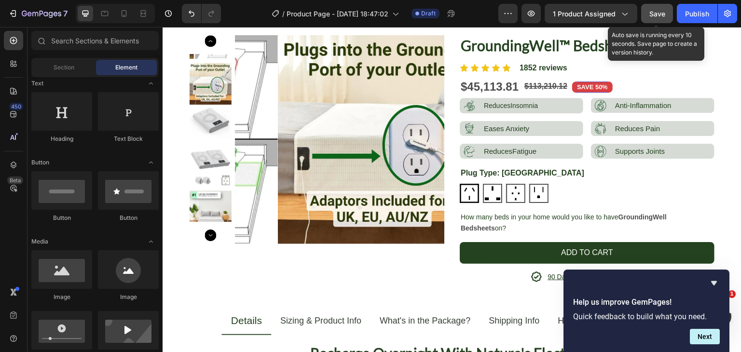
click at [659, 12] on span "Save" at bounding box center [658, 14] width 16 height 8
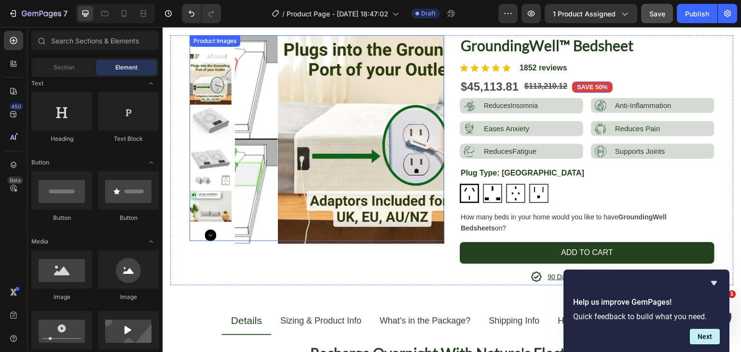
scroll to position [0, 0]
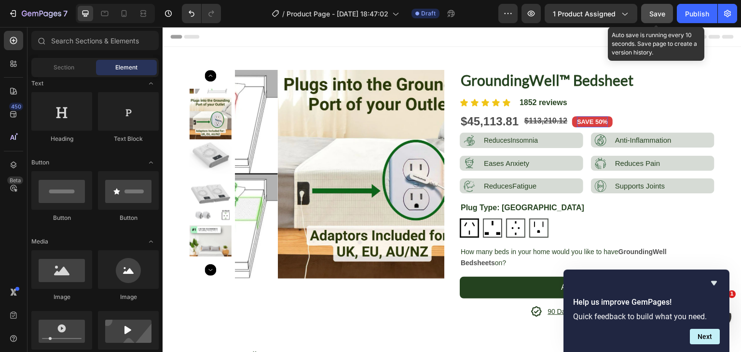
click at [649, 20] on button "Save" at bounding box center [657, 13] width 32 height 19
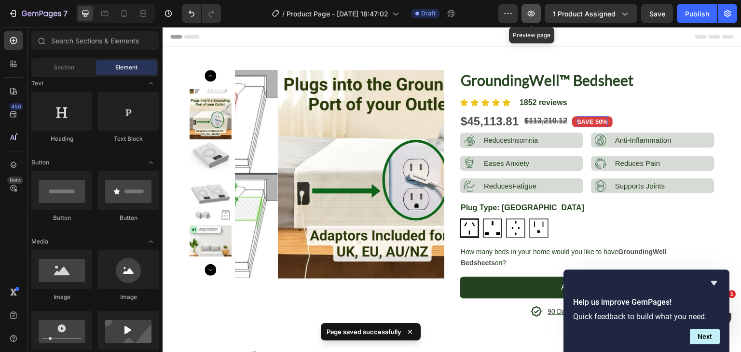
click at [534, 14] on icon "button" at bounding box center [531, 14] width 10 height 10
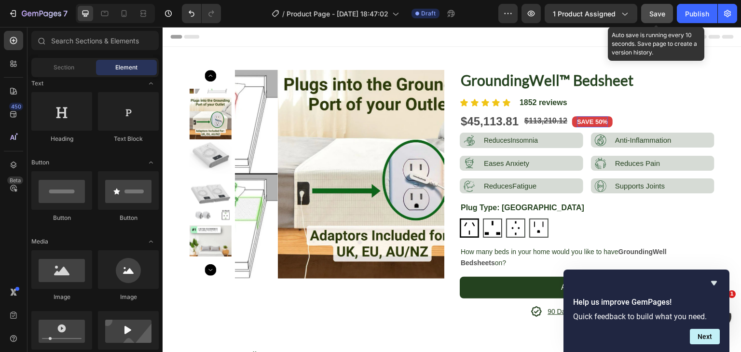
click at [658, 20] on button "Save" at bounding box center [657, 13] width 32 height 19
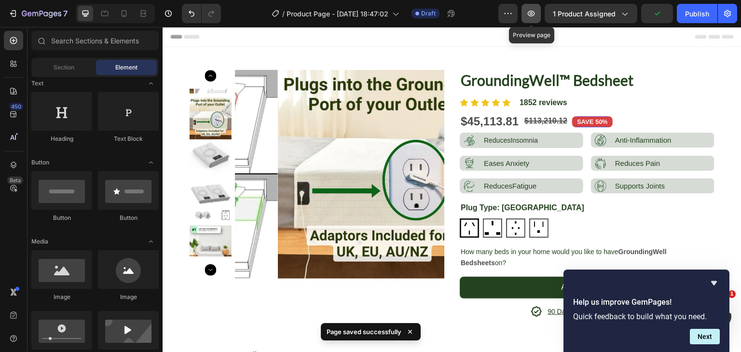
click at [527, 13] on button "button" at bounding box center [531, 13] width 19 height 19
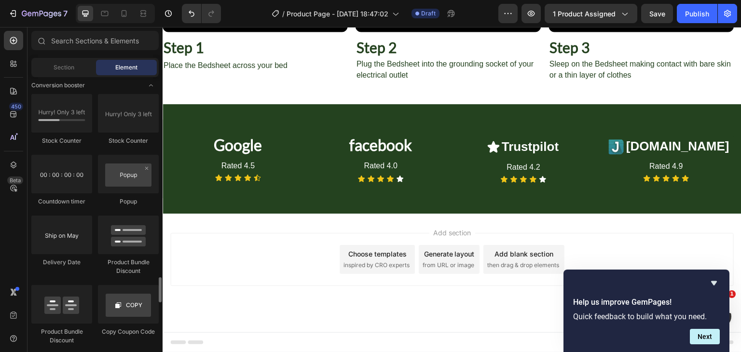
scroll to position [2001, 0]
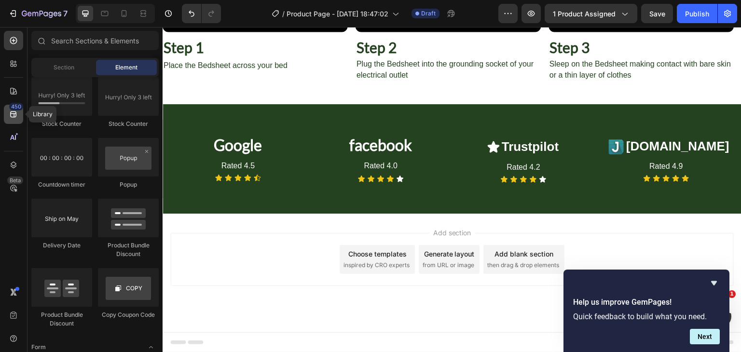
click at [11, 108] on div "450" at bounding box center [16, 107] width 14 height 8
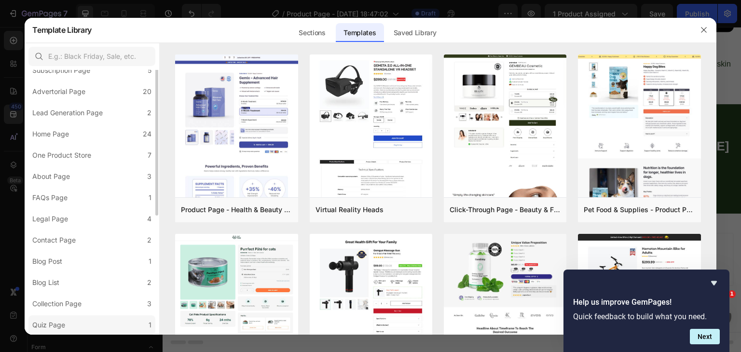
scroll to position [0, 0]
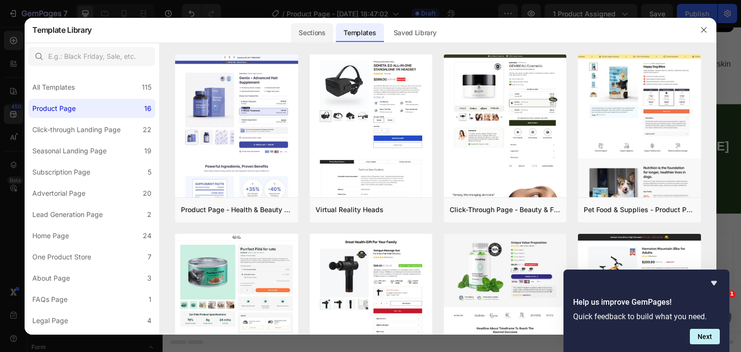
click at [301, 31] on div "Sections" at bounding box center [312, 32] width 42 height 19
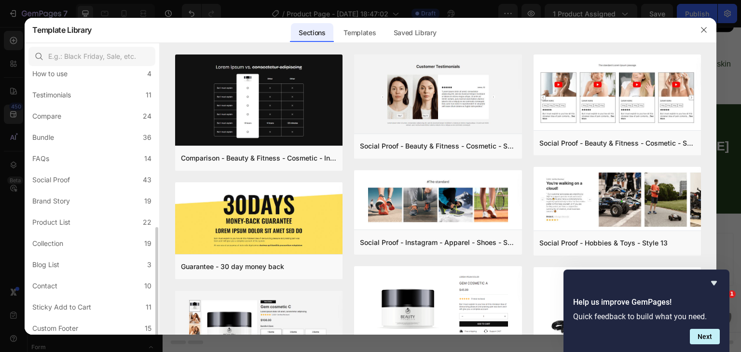
scroll to position [208, 0]
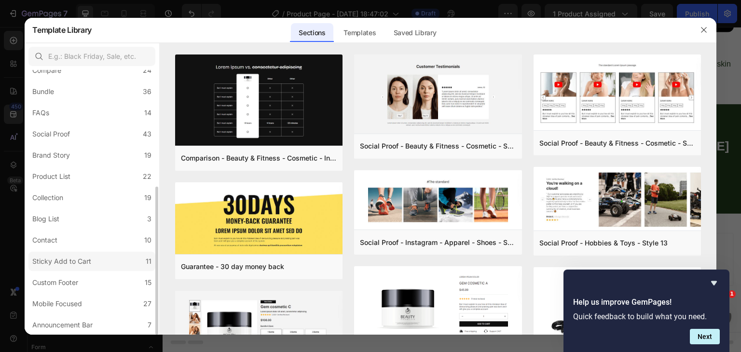
click at [62, 265] on div "Sticky Add to Cart" at bounding box center [61, 262] width 59 height 12
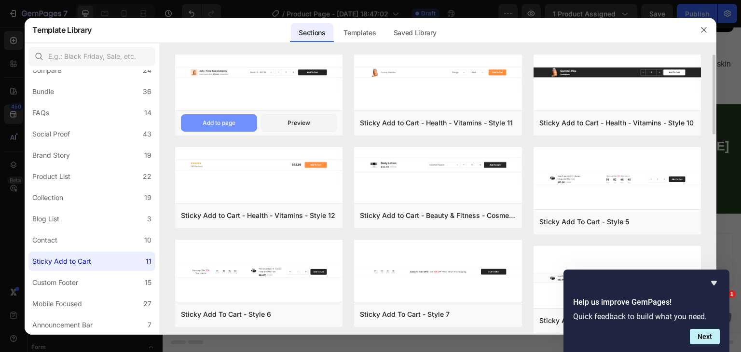
click at [231, 119] on div "Add to page" at bounding box center [219, 123] width 33 height 9
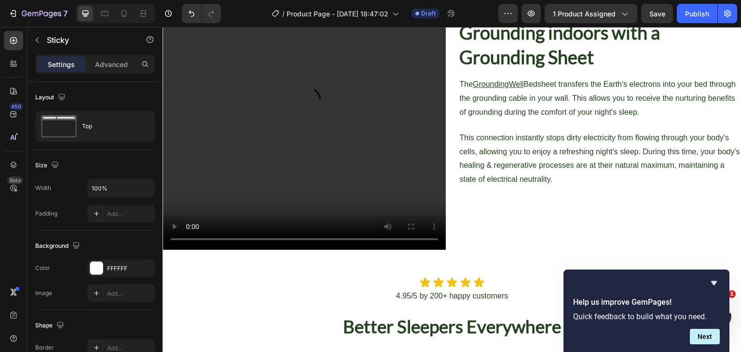
scroll to position [1203, 0]
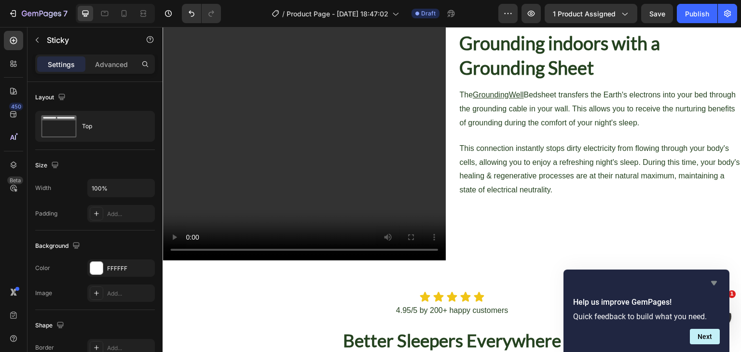
click at [715, 280] on icon "Hide survey" at bounding box center [714, 283] width 12 height 12
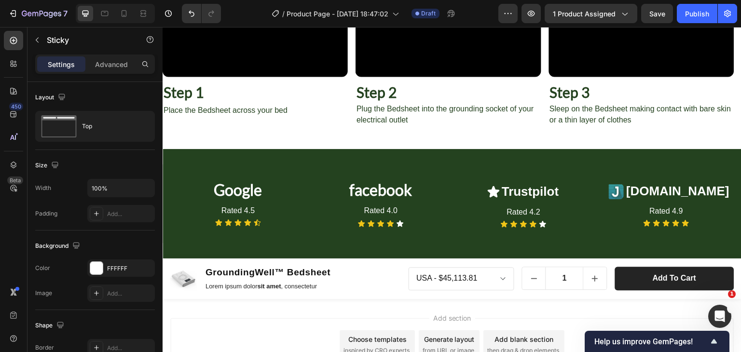
scroll to position [1931, 0]
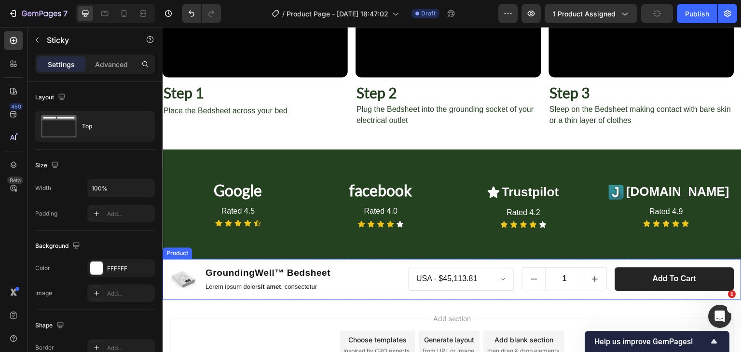
click at [401, 263] on div "Product Images GroundingWell™ Bedsheet Product Title Lorem ipsum dolor sit amet…" at bounding box center [452, 279] width 579 height 41
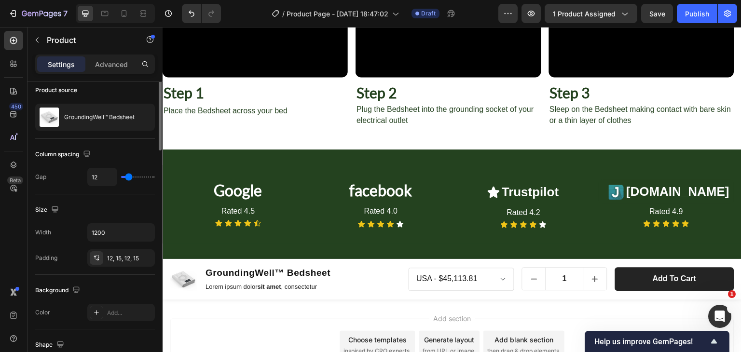
scroll to position [0, 0]
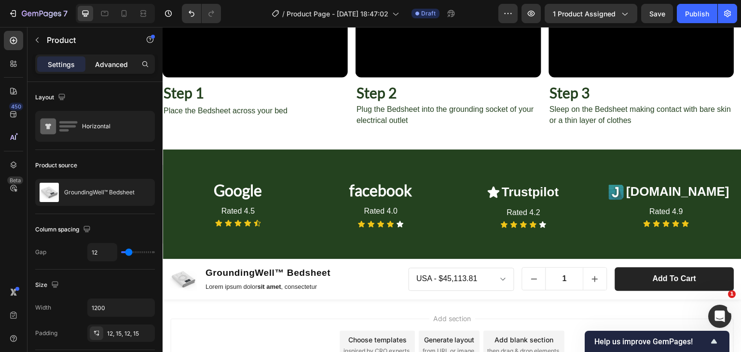
click at [97, 67] on p "Advanced" at bounding box center [111, 64] width 33 height 10
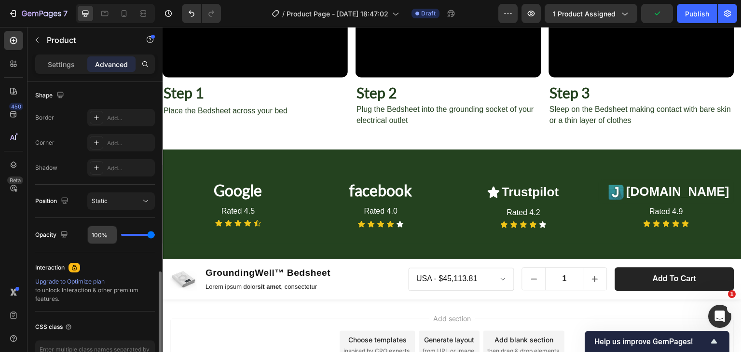
scroll to position [300, 0]
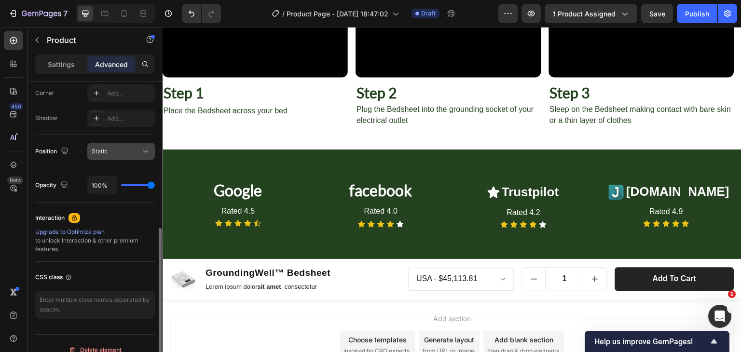
click at [102, 153] on span "Static" at bounding box center [100, 151] width 16 height 7
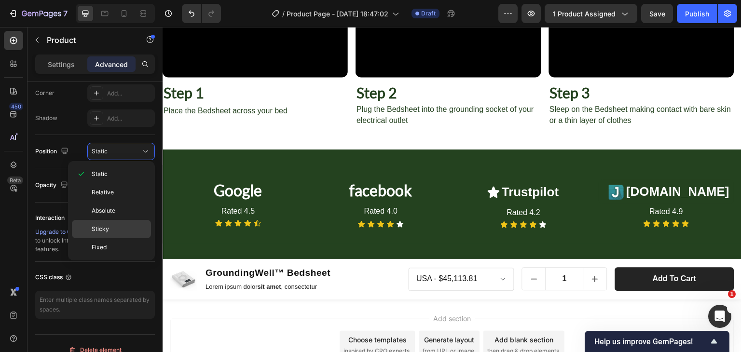
click at [105, 230] on span "Sticky" at bounding box center [100, 229] width 17 height 9
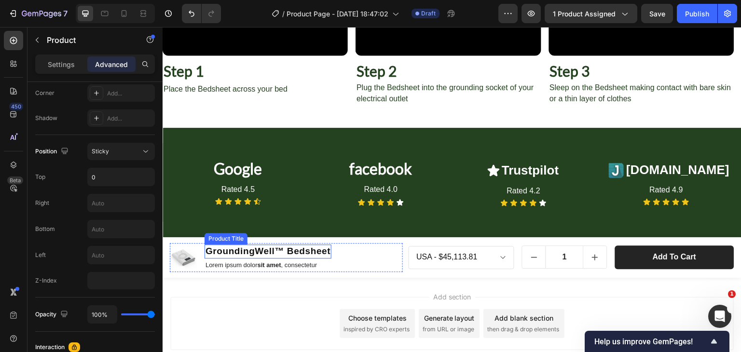
scroll to position [1952, 0]
